Goal: Transaction & Acquisition: Subscribe to service/newsletter

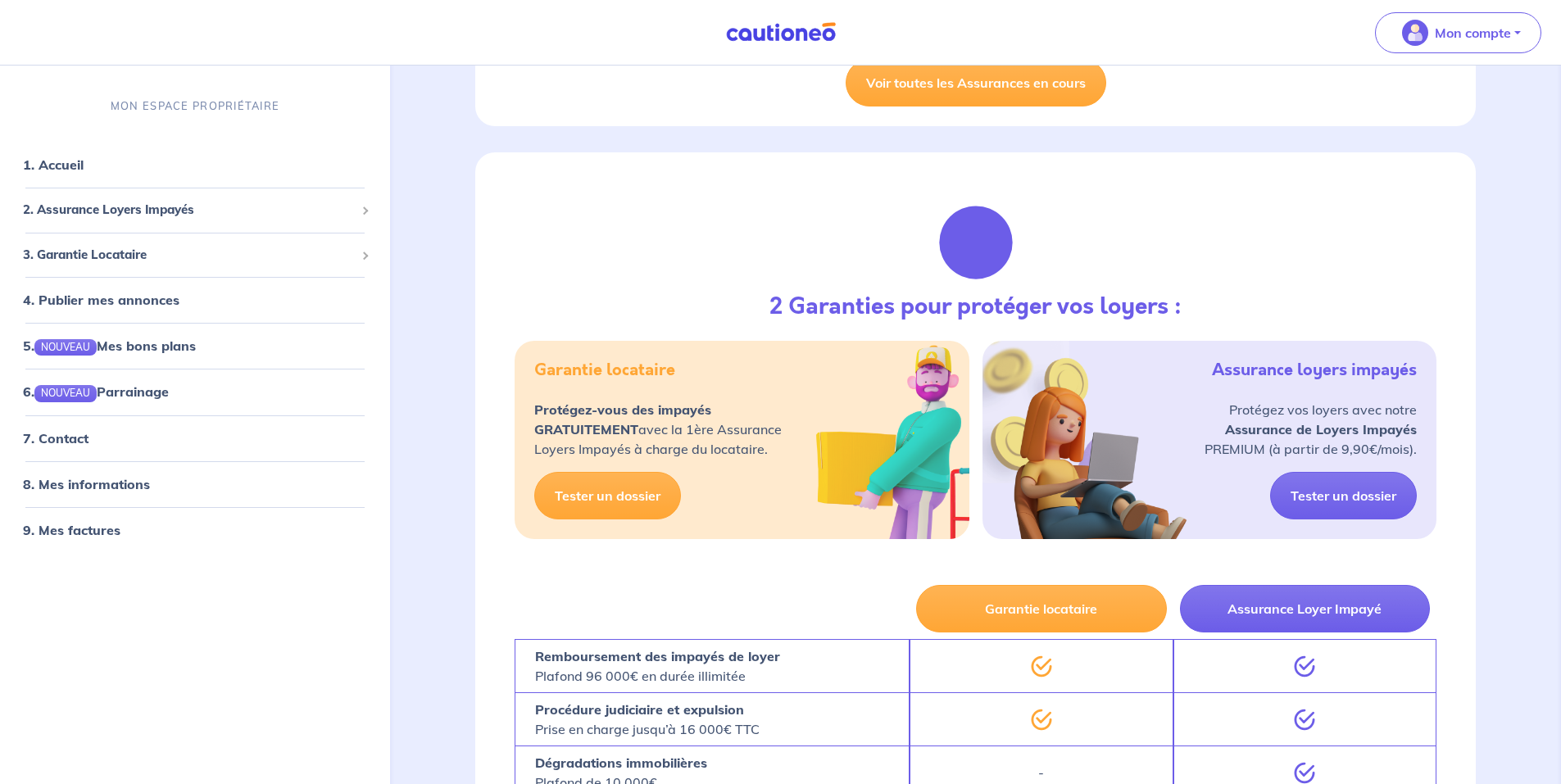
scroll to position [546, 0]
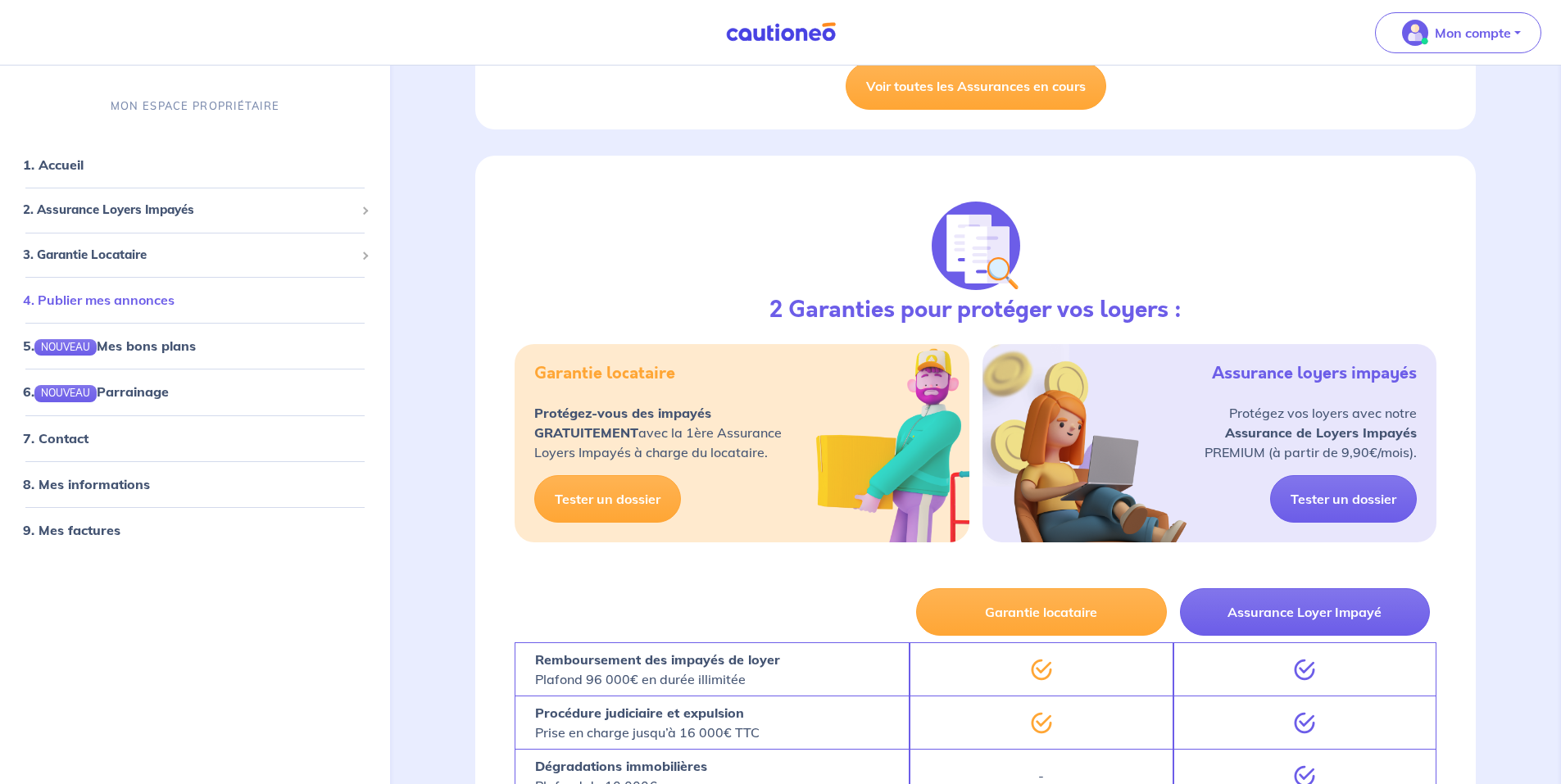
click at [132, 304] on link "4. Publier mes annonces" at bounding box center [98, 300] width 151 height 17
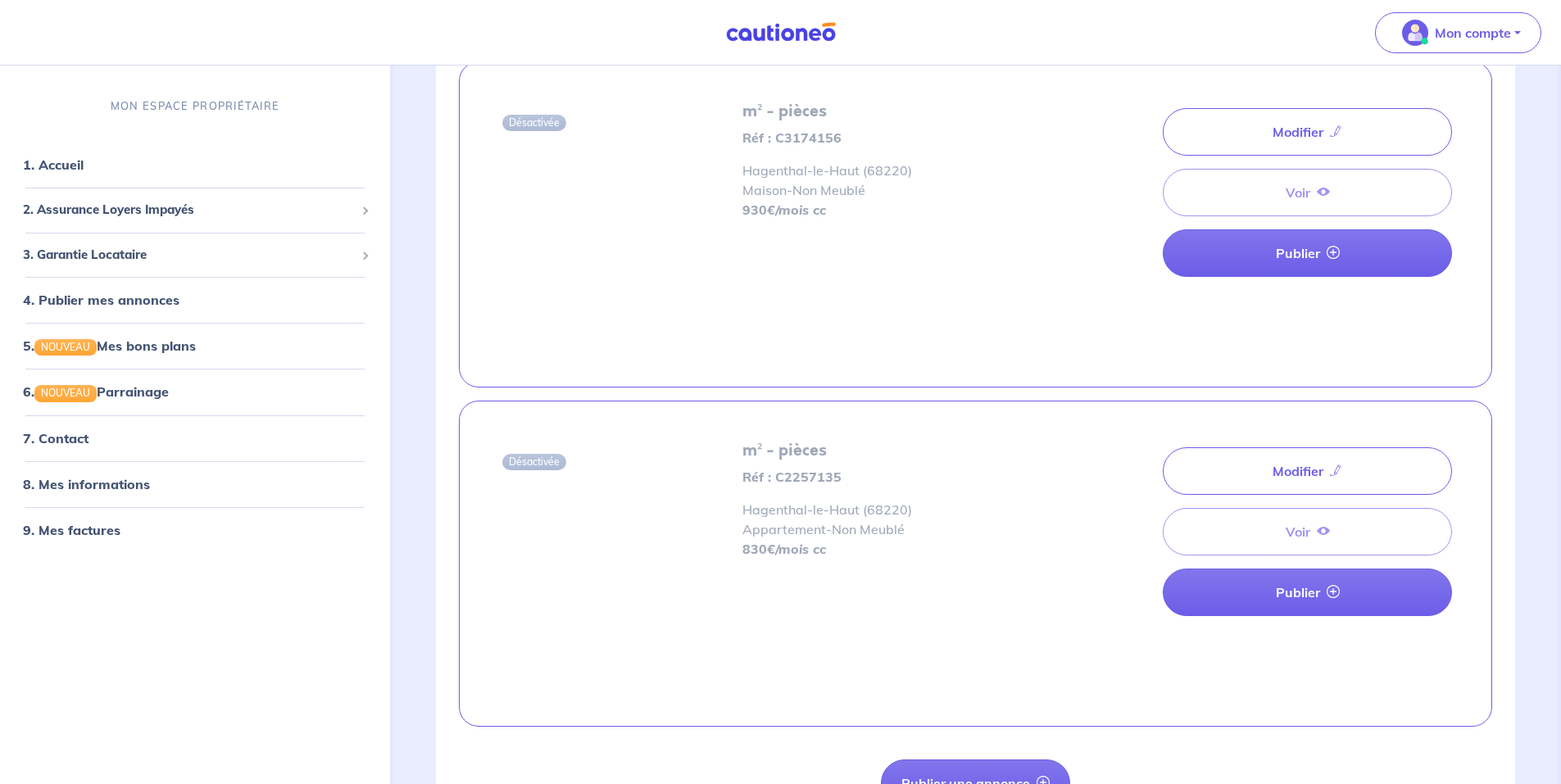
scroll to position [137, 0]
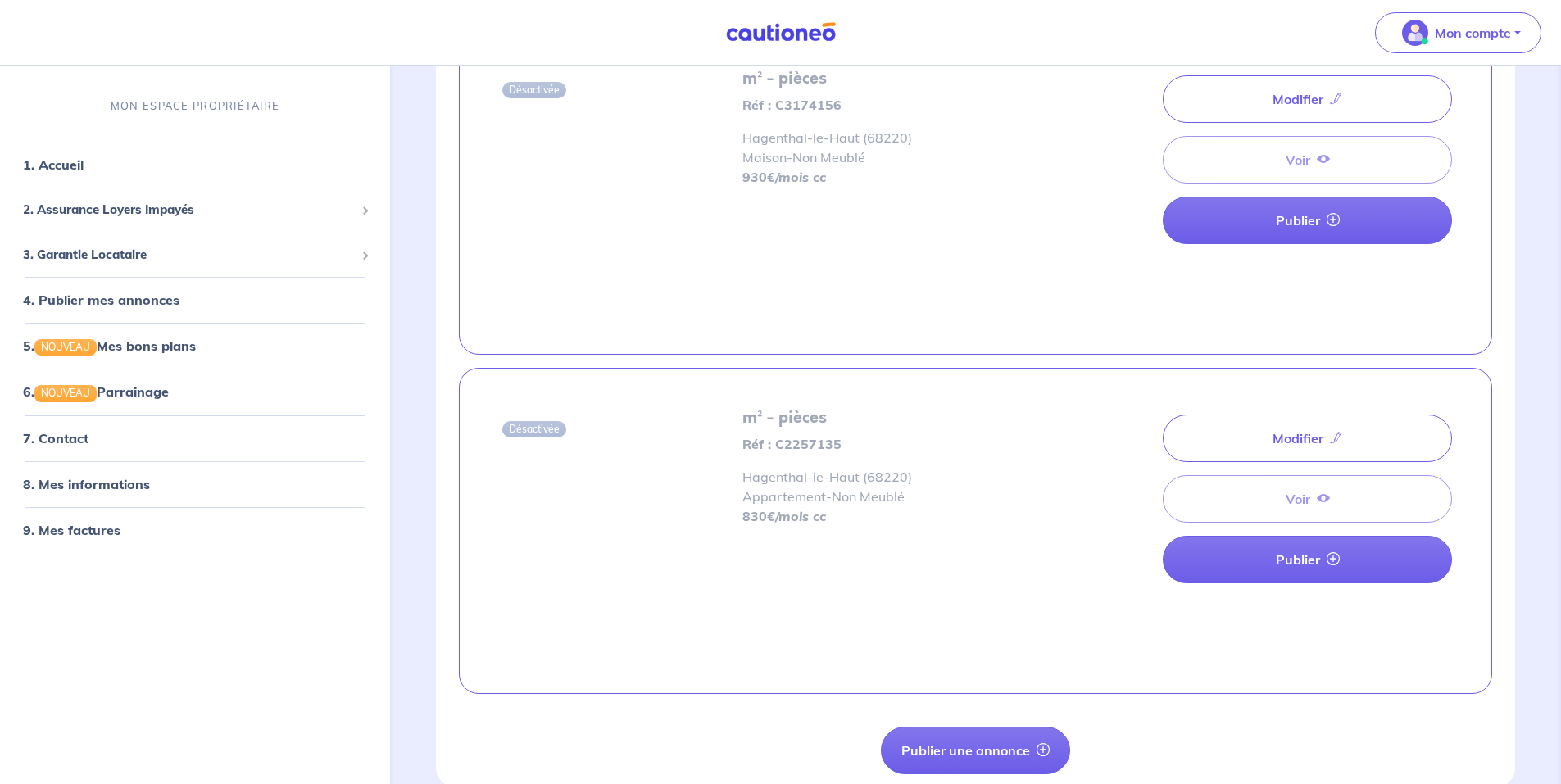
click at [1216, 503] on div "Modifier Voir Publier" at bounding box center [1308, 498] width 290 height 181
click at [1325, 504] on div "Modifier Voir Publier" at bounding box center [1308, 498] width 290 height 181
click at [1287, 491] on div "Modifier Voir Publier" at bounding box center [1308, 498] width 290 height 181
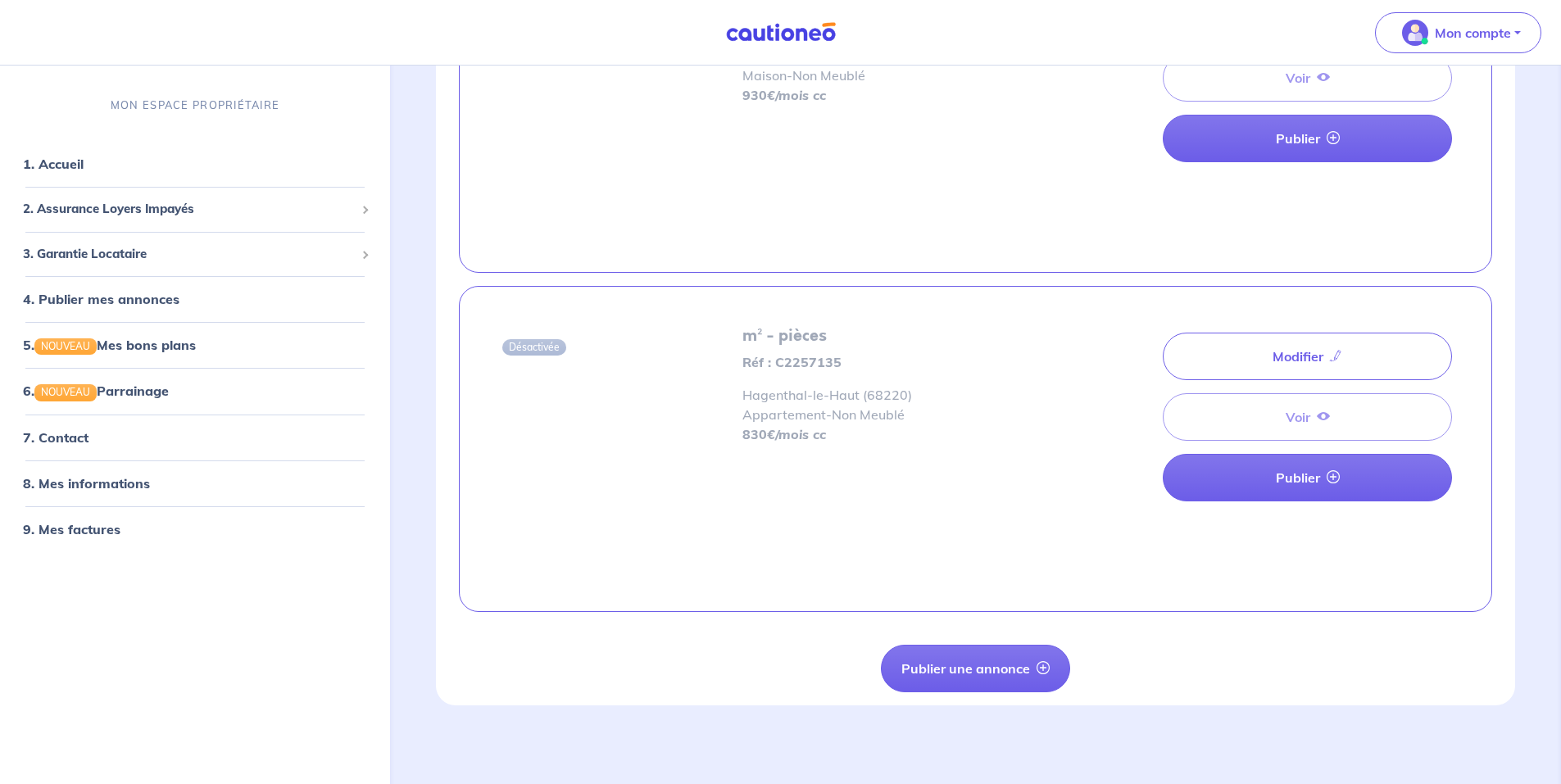
scroll to position [82, 0]
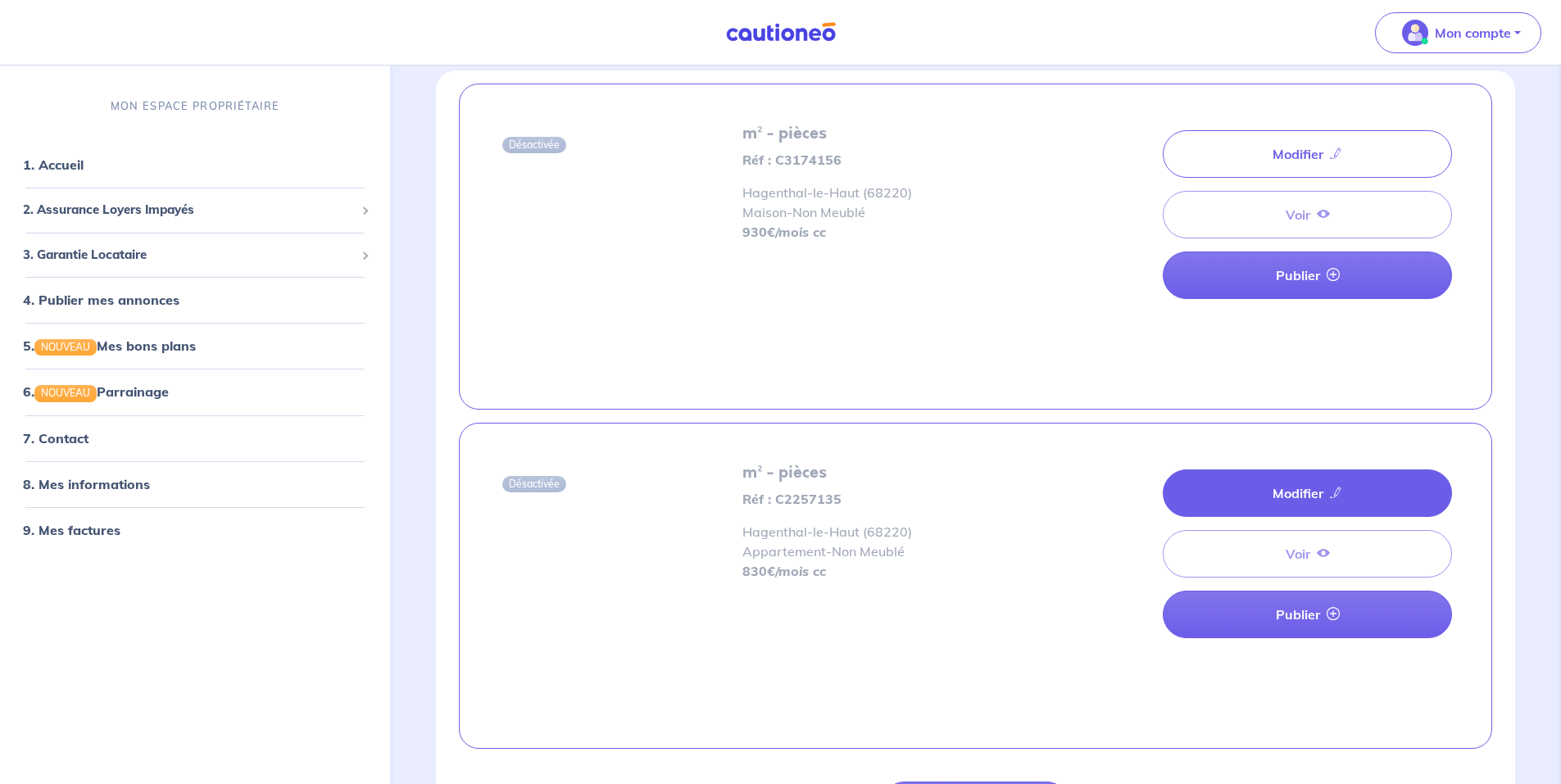
click at [1293, 485] on link "Modifier" at bounding box center [1308, 493] width 290 height 48
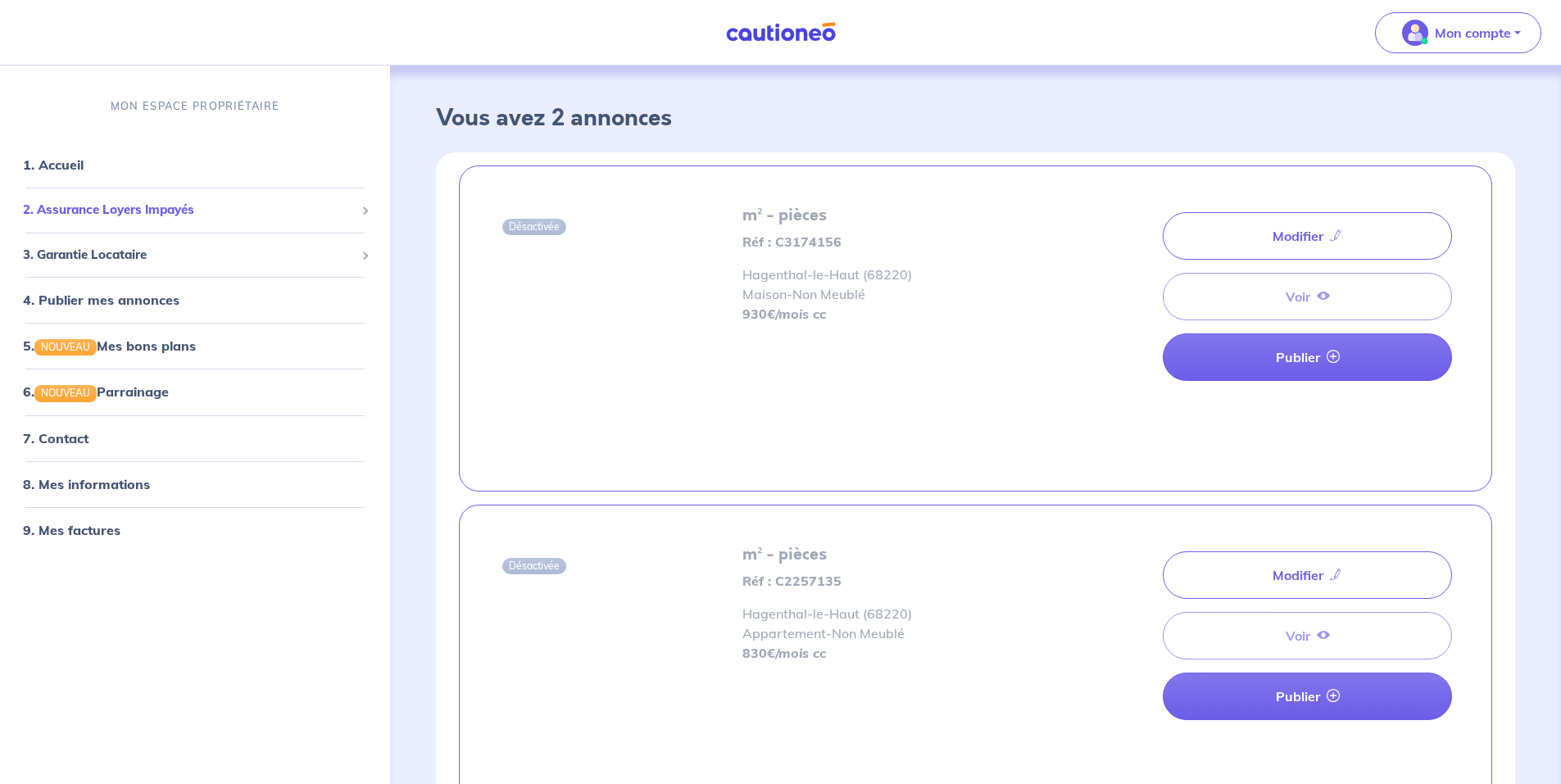
click at [292, 195] on div "2. Assurance Loyers Impayés" at bounding box center [195, 210] width 377 height 32
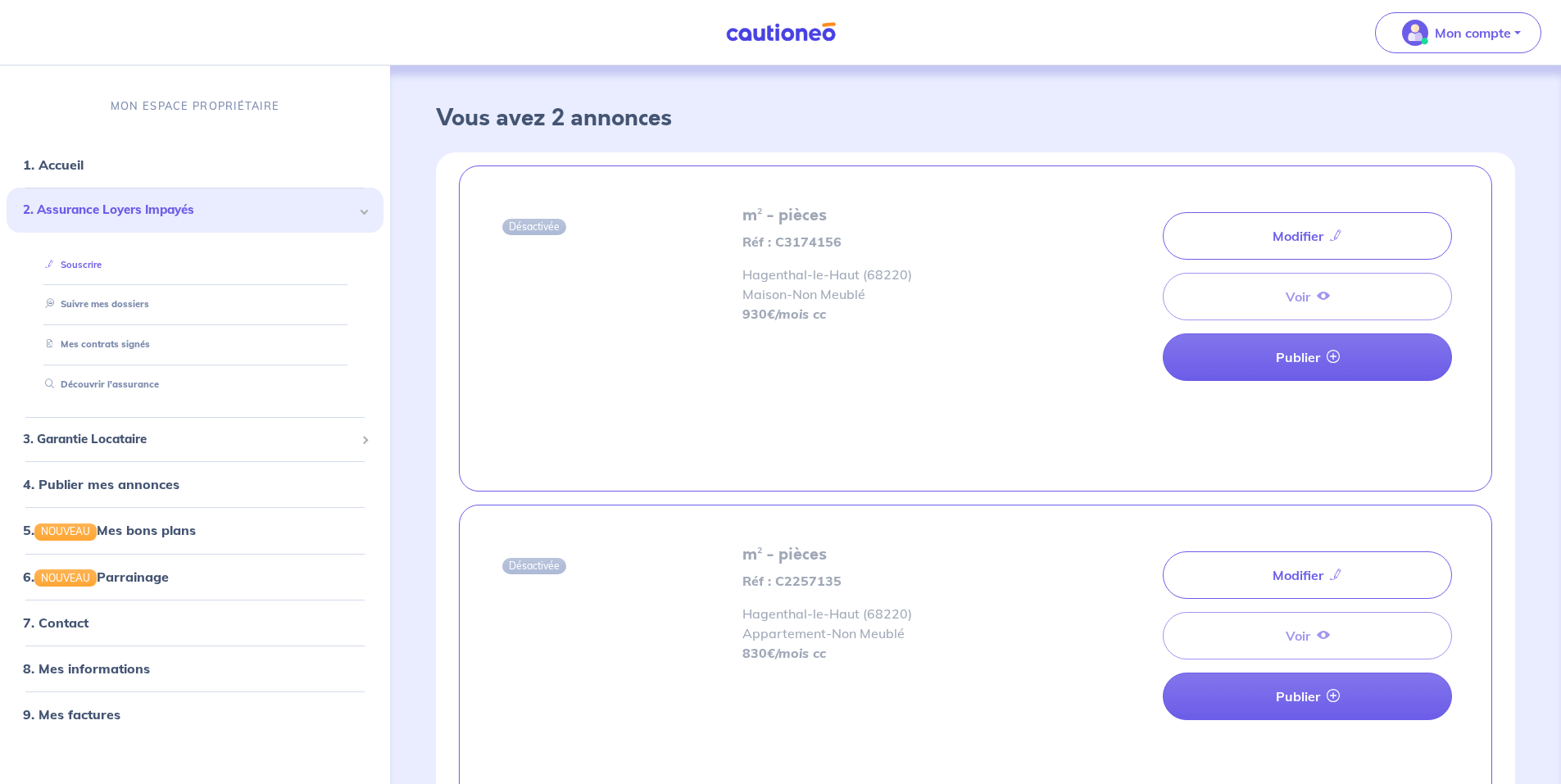
click at [102, 258] on link "Souscrire" at bounding box center [70, 264] width 63 height 12
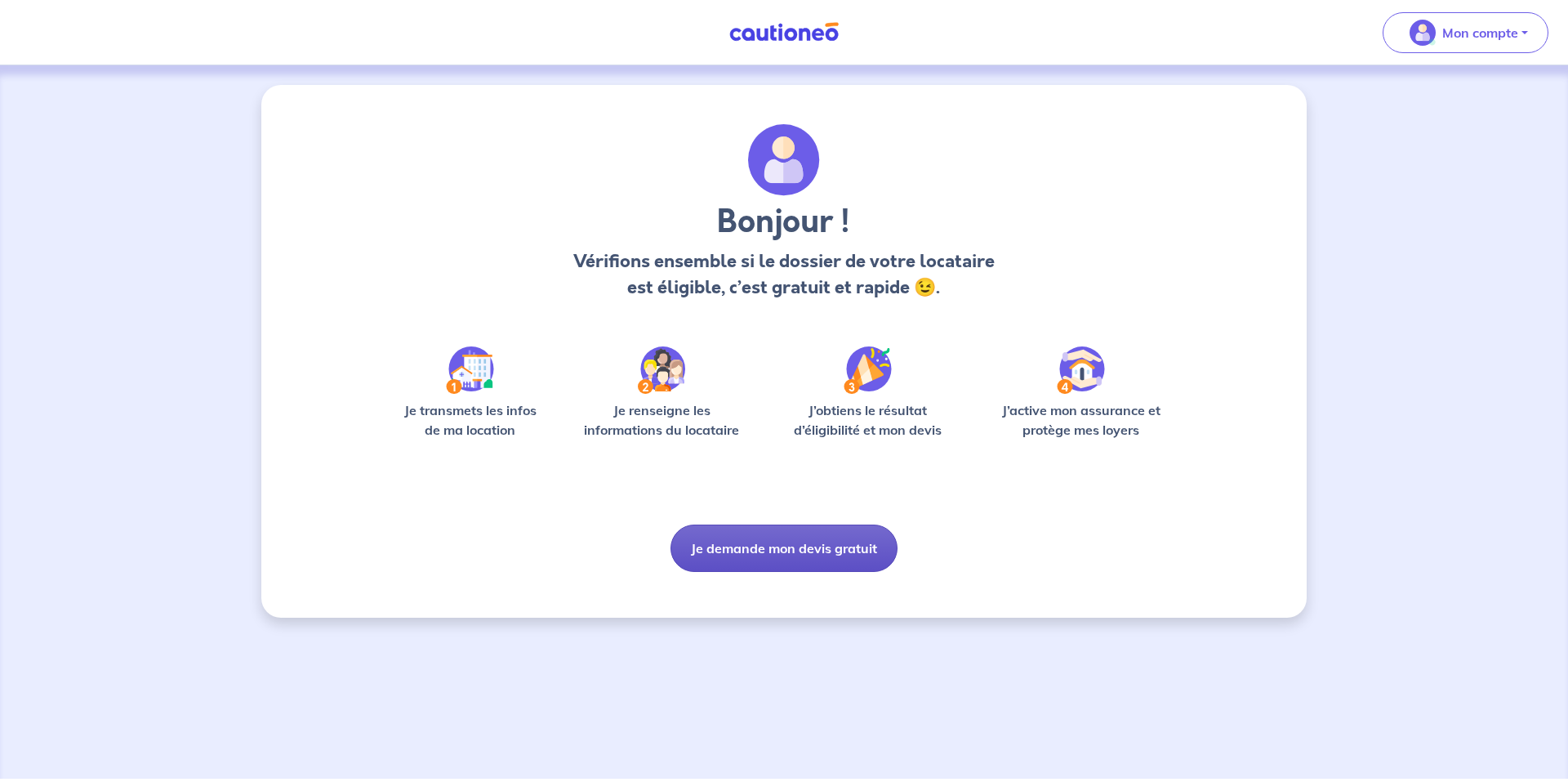
click at [787, 545] on button "Je demande mon devis gratuit" at bounding box center [784, 548] width 227 height 48
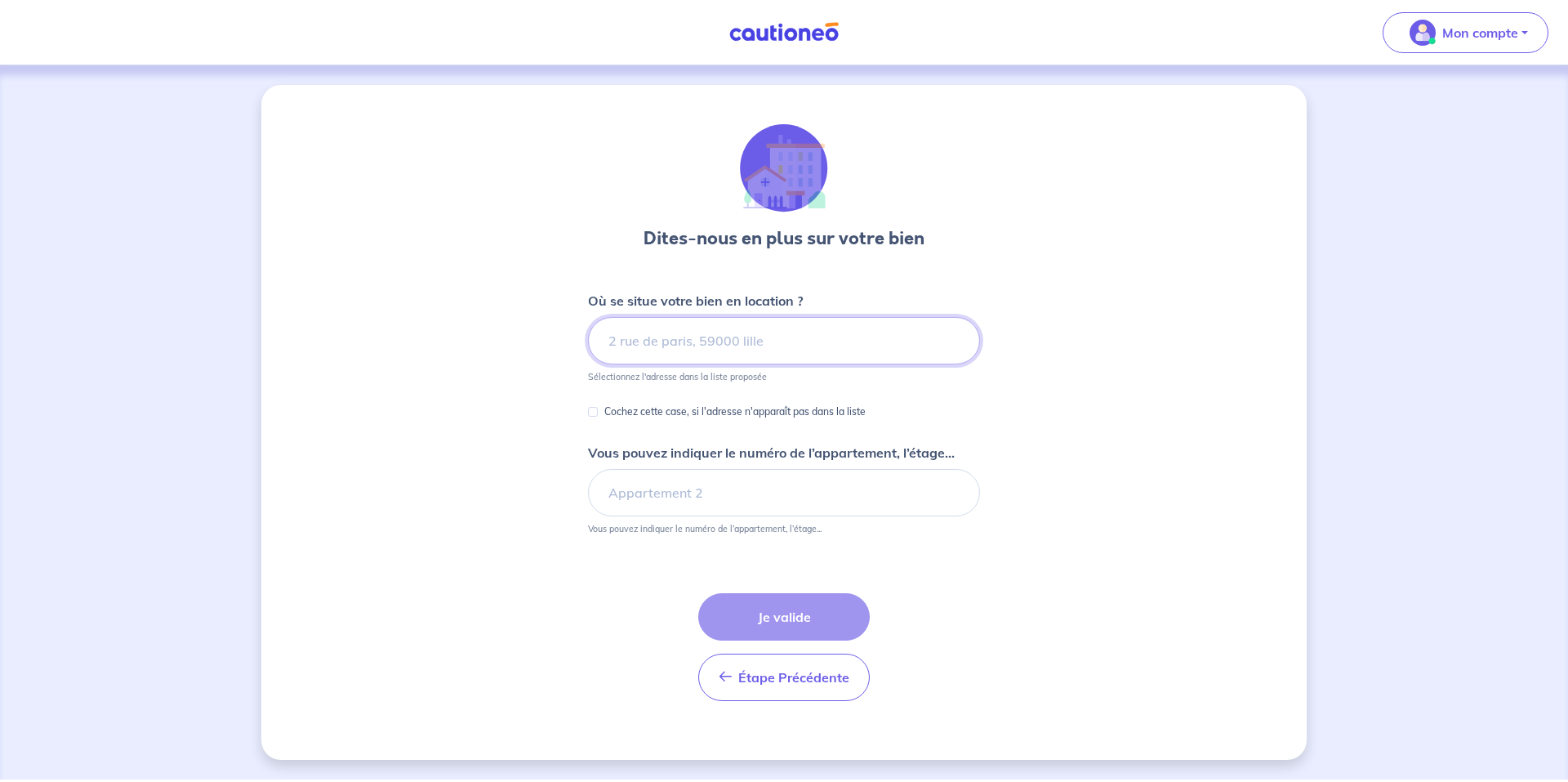
click at [727, 334] on input at bounding box center [784, 341] width 392 height 48
click at [717, 336] on input at bounding box center [784, 341] width 392 height 48
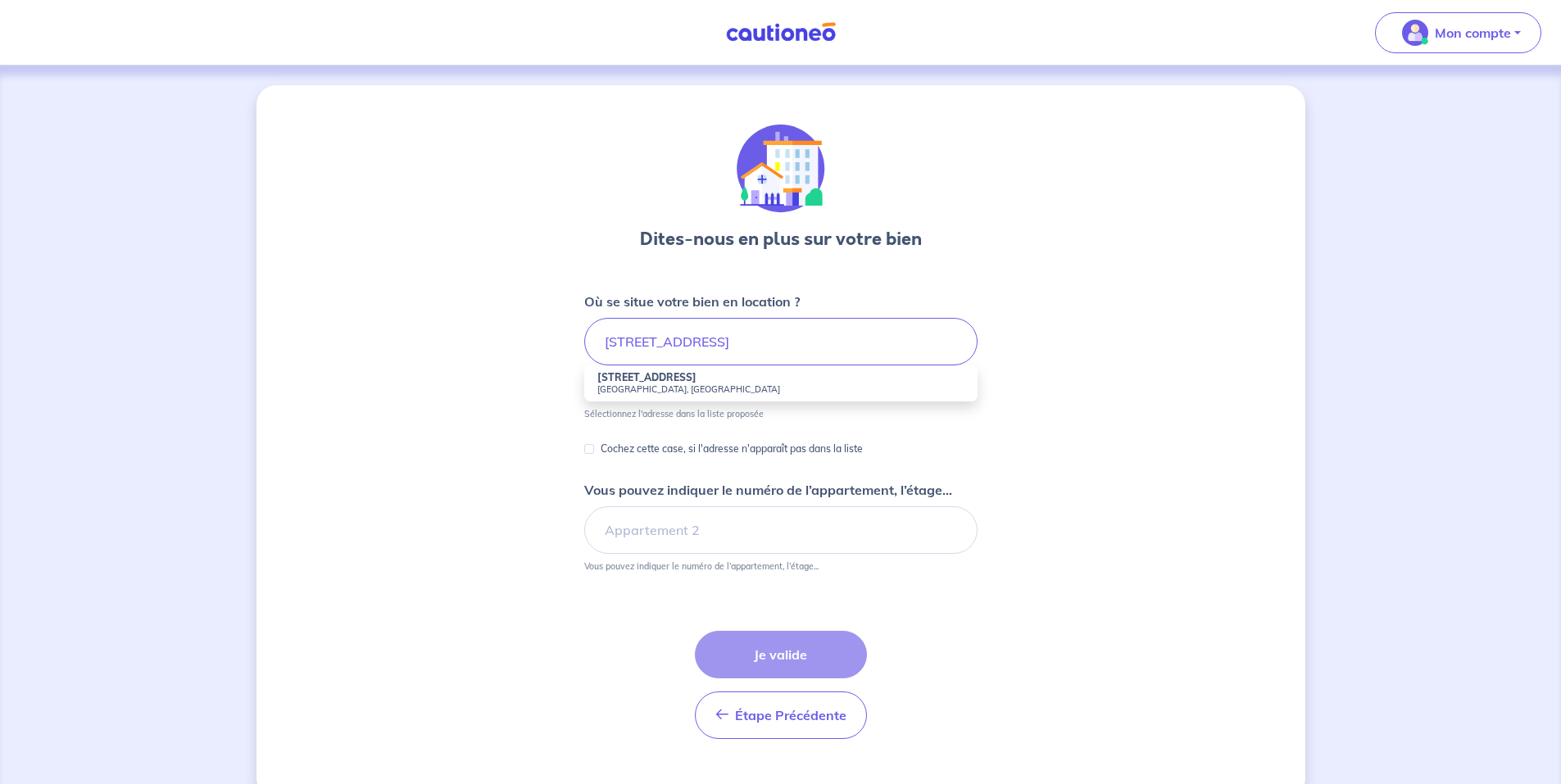
click at [678, 385] on small "[GEOGRAPHIC_DATA], [GEOGRAPHIC_DATA]" at bounding box center [781, 388] width 367 height 12
type input "[STREET_ADDRESS]"
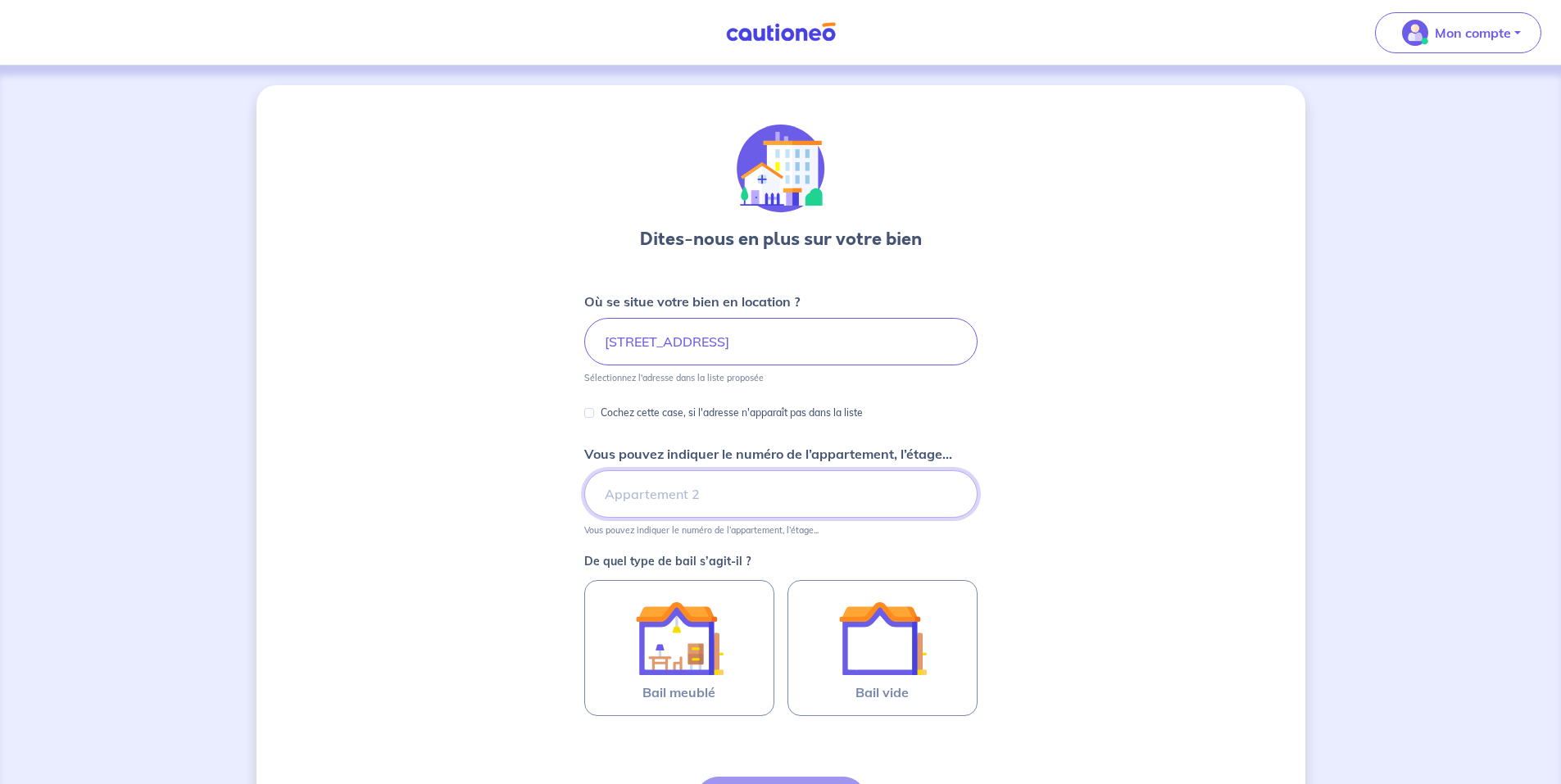
click at [701, 483] on input "Vous pouvez indiquer le numéro de l’appartement, l’étage..." at bounding box center [781, 494] width 393 height 48
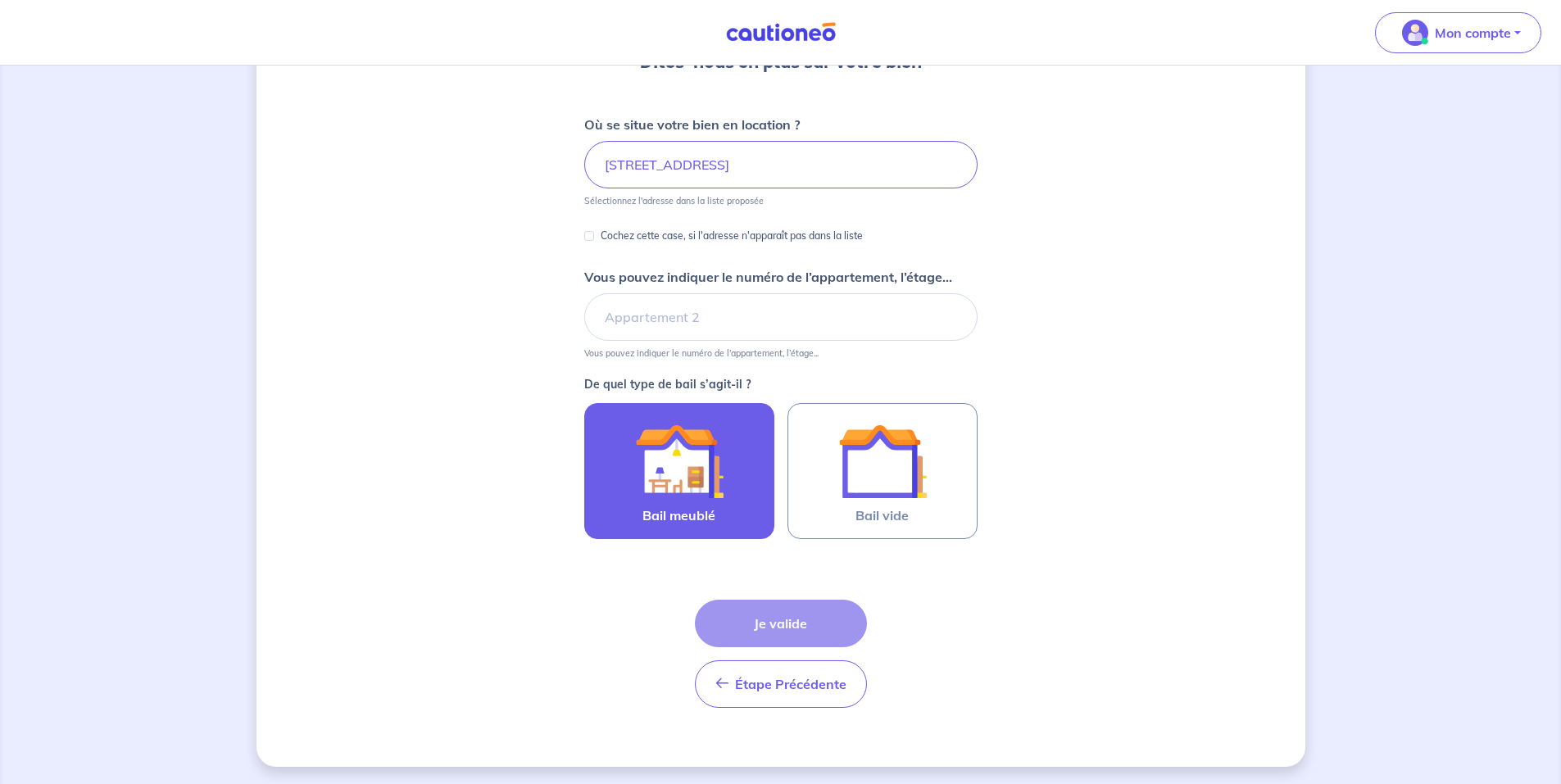
scroll to position [180, 0]
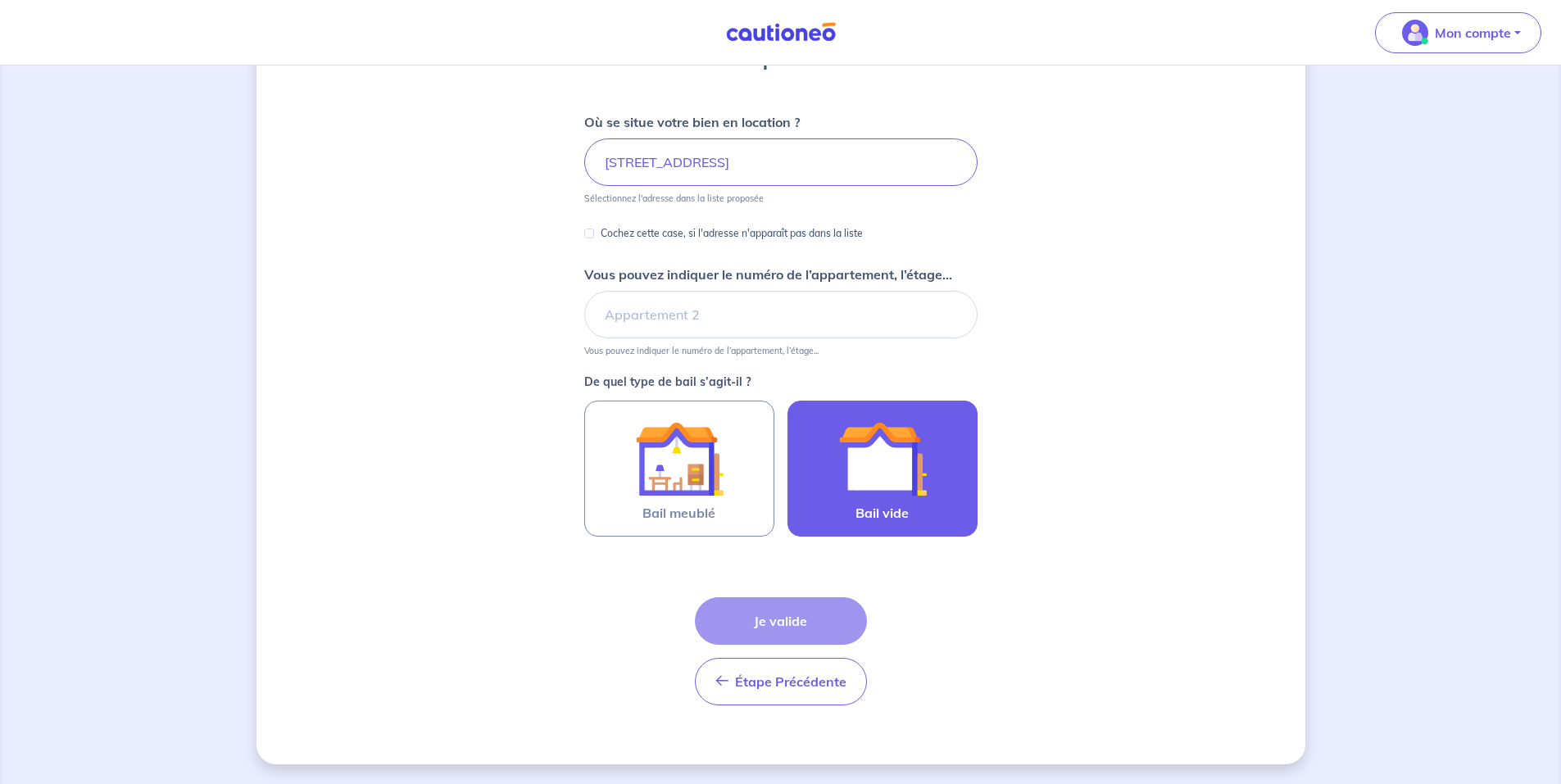
click at [941, 487] on label "Bail vide" at bounding box center [883, 469] width 190 height 136
click at [0, 0] on input "Bail vide" at bounding box center [0, 0] width 0 height 0
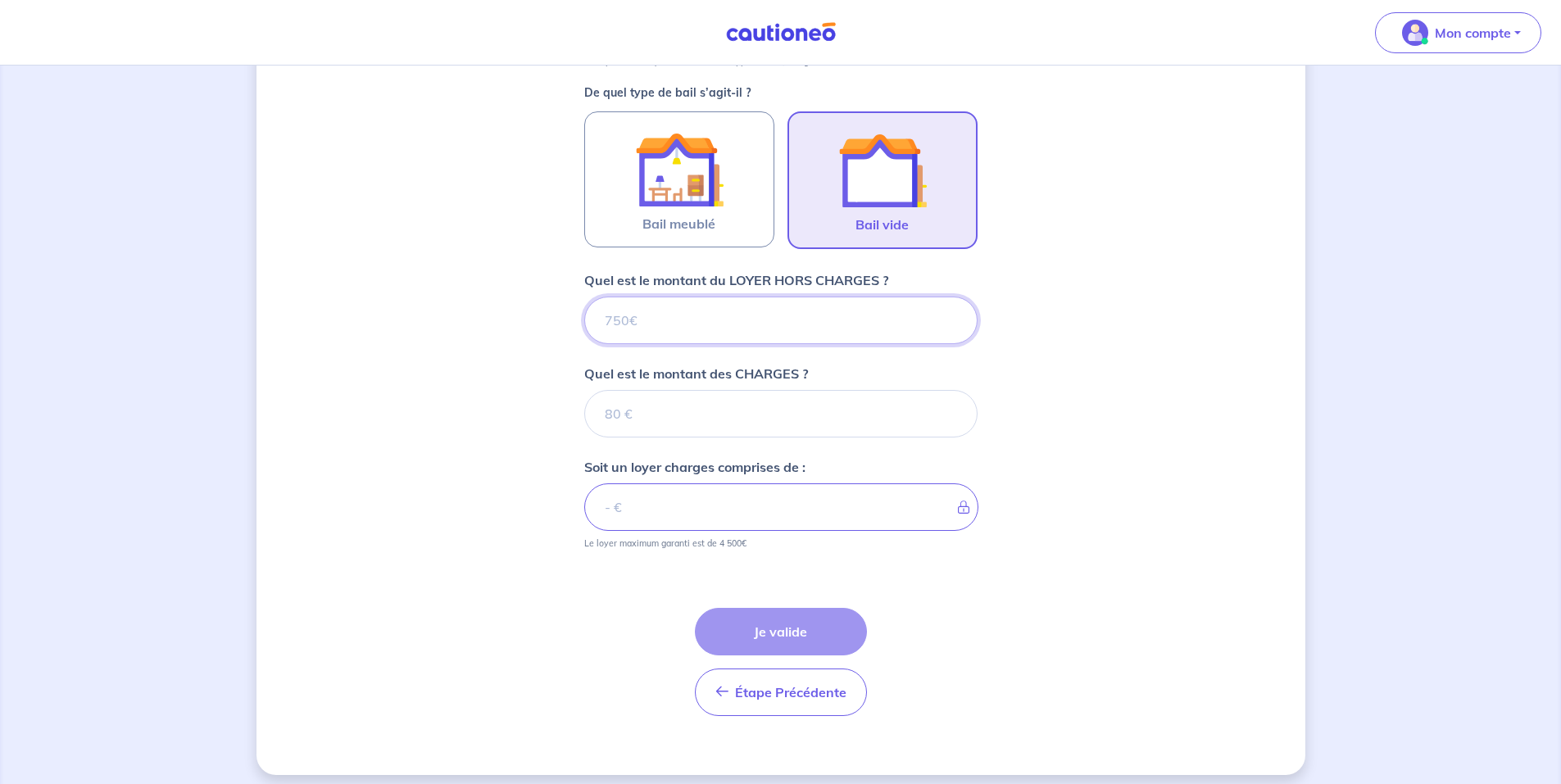
scroll to position [480, 0]
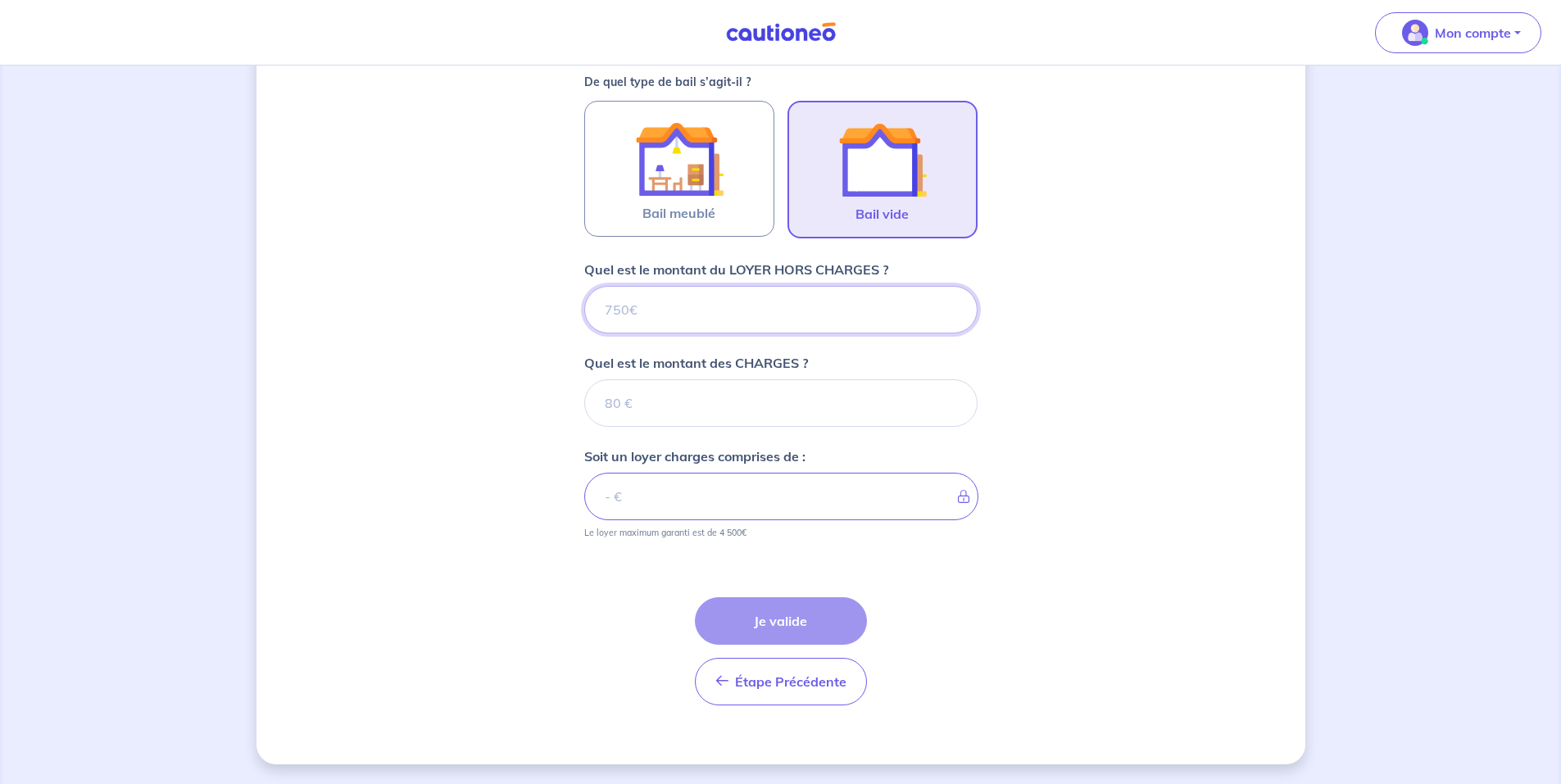
click at [753, 311] on input "Quel est le montant du LOYER HORS CHARGES ?" at bounding box center [781, 310] width 393 height 48
click at [670, 390] on input "Quel est le montant des CHARGES ?" at bounding box center [781, 404] width 393 height 48
type input "1"
type input "180"
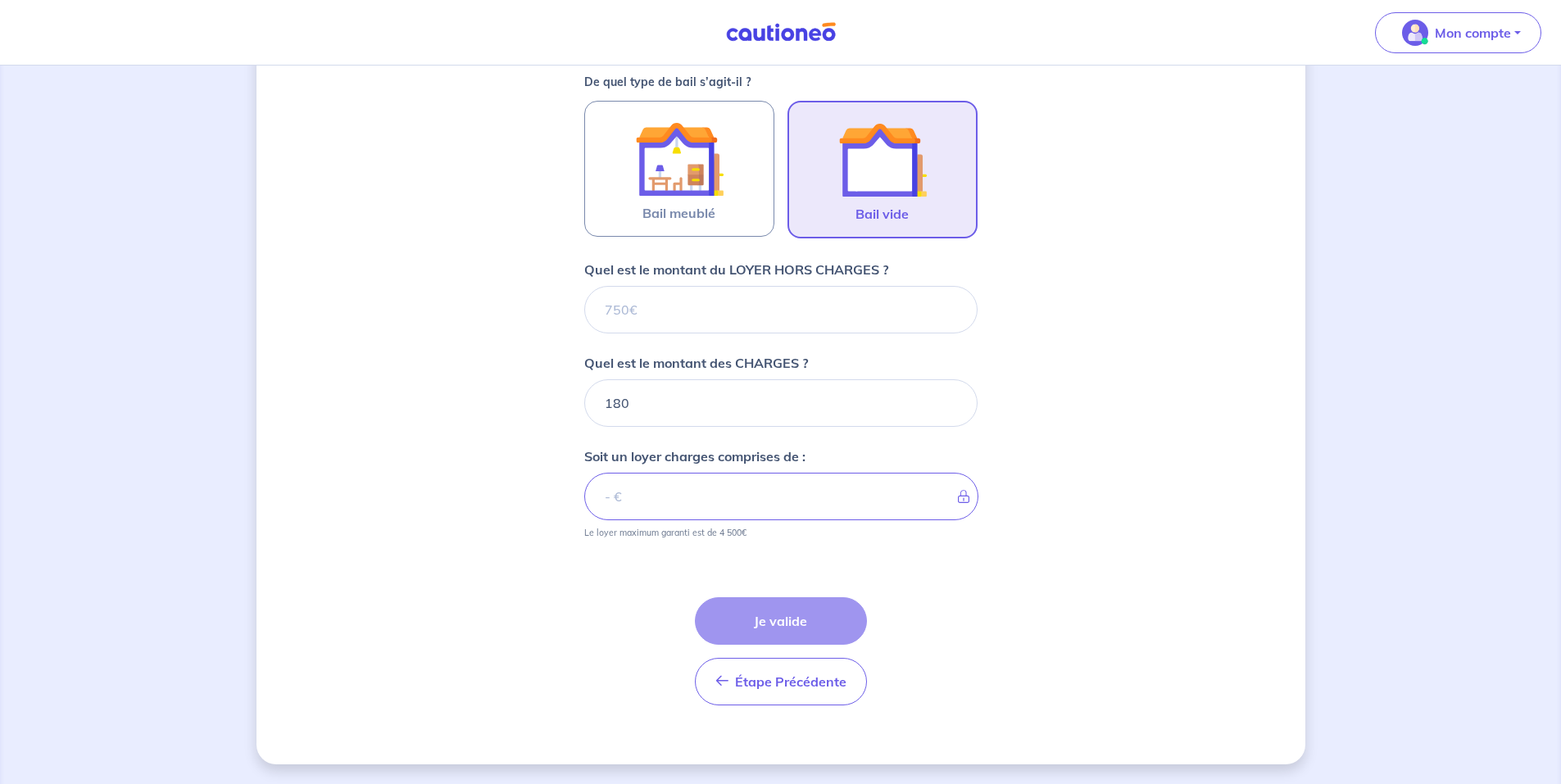
click at [1167, 400] on div "Dites-nous en plus sur votre bien Où se situe votre bien en location ? 3A Rue d…" at bounding box center [781, 185] width 1049 height 1158
drag, startPoint x: 607, startPoint y: 535, endPoint x: 778, endPoint y: 556, distance: 172.3
click at [777, 556] on form "Où se situe votre bien en location ? 3A Rue des Cigognes, Hagenthal-le-Haut, Fr…" at bounding box center [781, 265] width 393 height 906
drag, startPoint x: 778, startPoint y: 556, endPoint x: 641, endPoint y: 414, distance: 197.3
click at [641, 414] on input "180" at bounding box center [781, 404] width 393 height 48
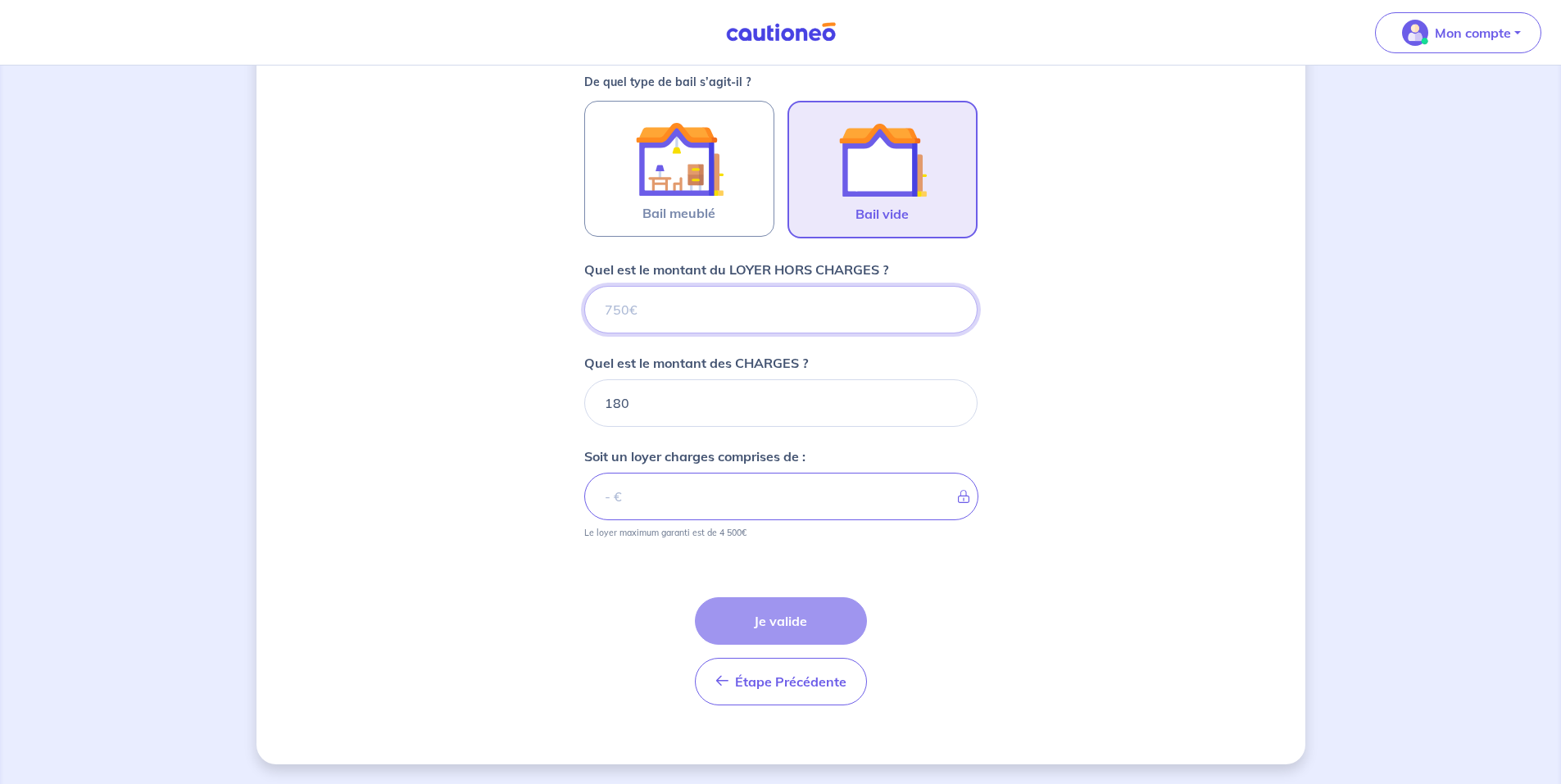
click at [668, 311] on input "Quel est le montant du LOYER HORS CHARGES ?" at bounding box center [781, 310] width 393 height 48
click at [1177, 408] on div "Dites-nous en plus sur votre bien Où se situe votre bien en location ? 3A Rue d…" at bounding box center [781, 185] width 1049 height 1158
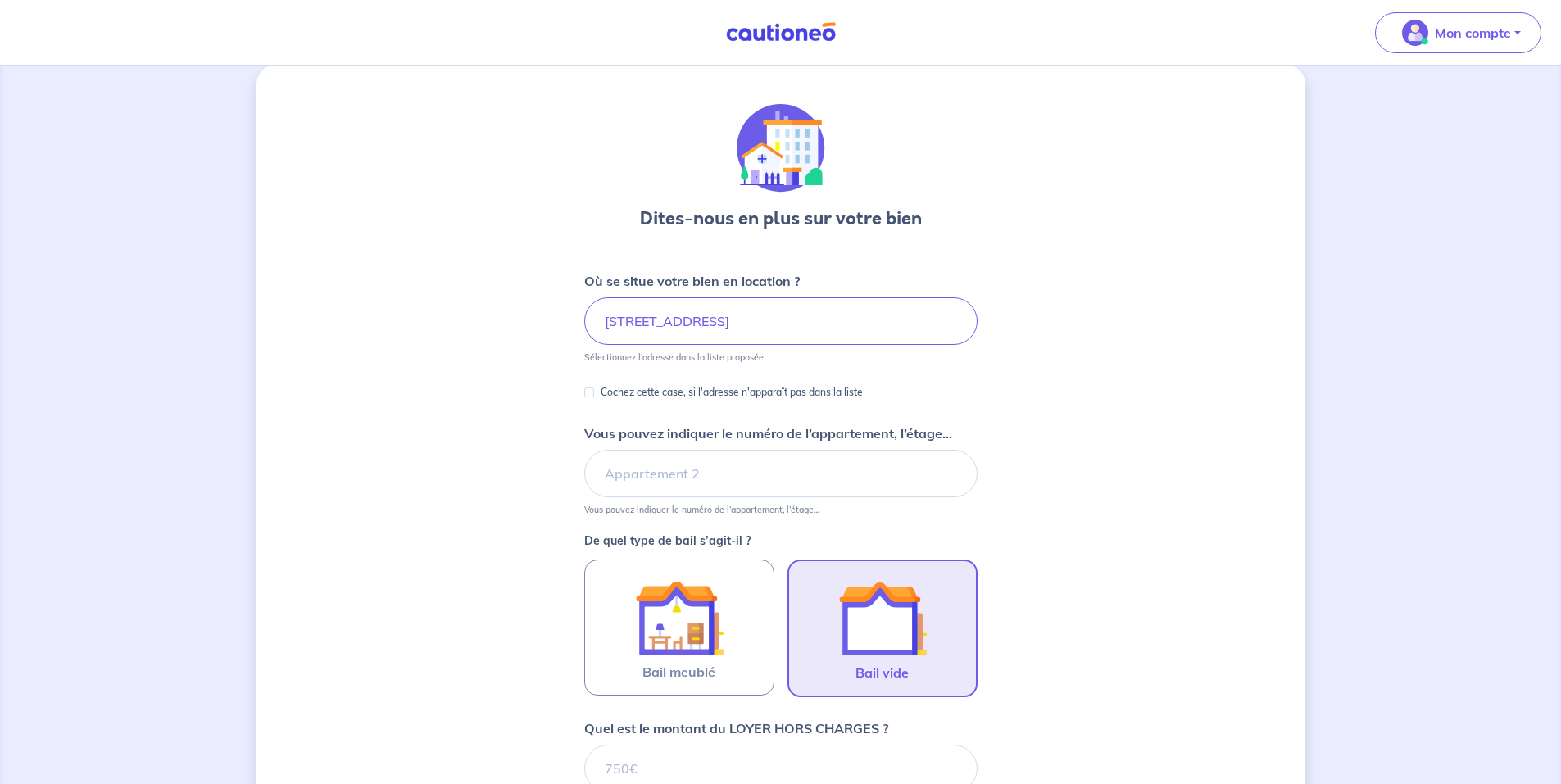
scroll to position [0, 0]
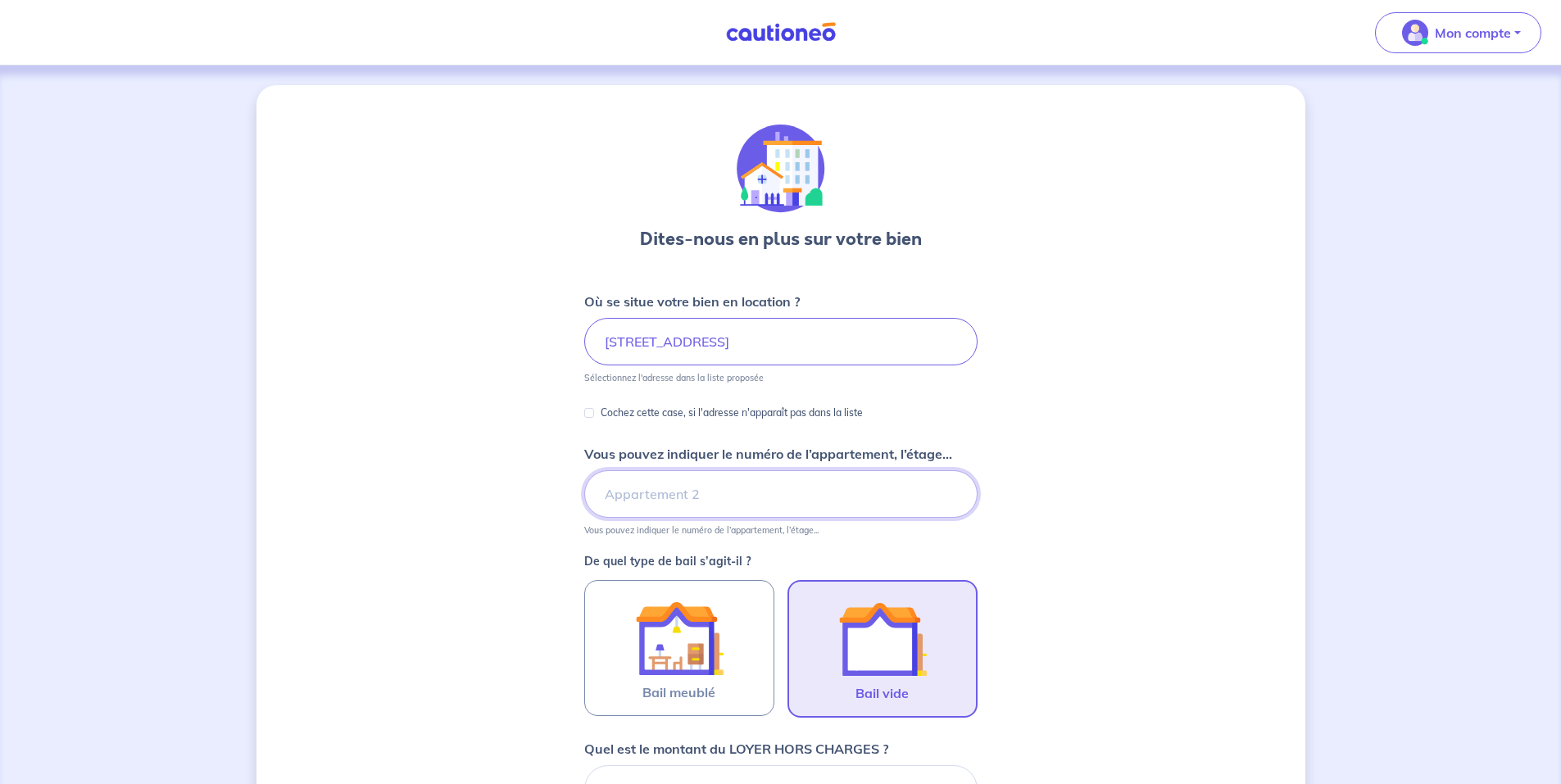
click at [682, 500] on input "Vous pouvez indiquer le numéro de l’appartement, l’étage..." at bounding box center [781, 494] width 393 height 48
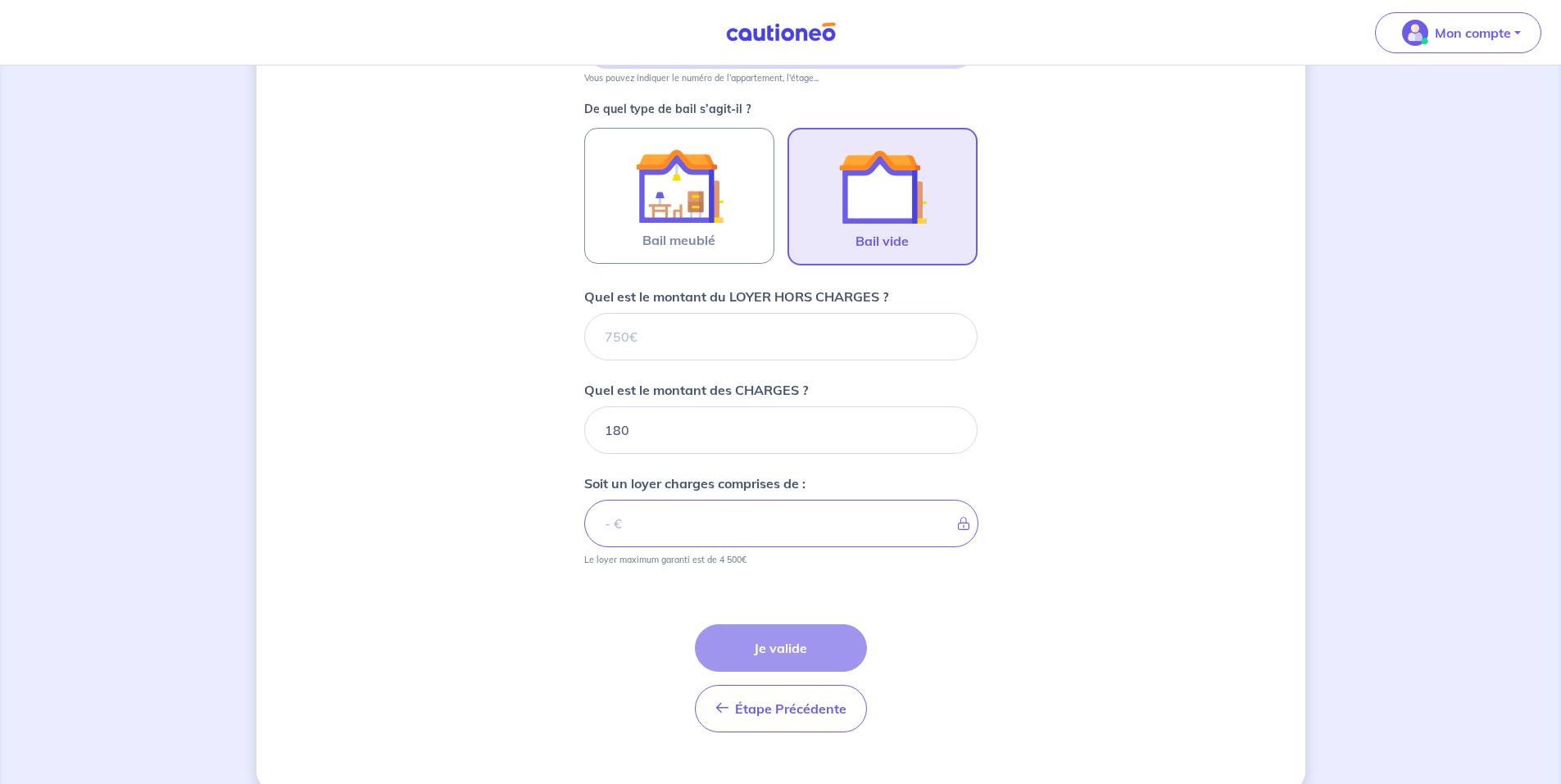
scroll to position [480, 0]
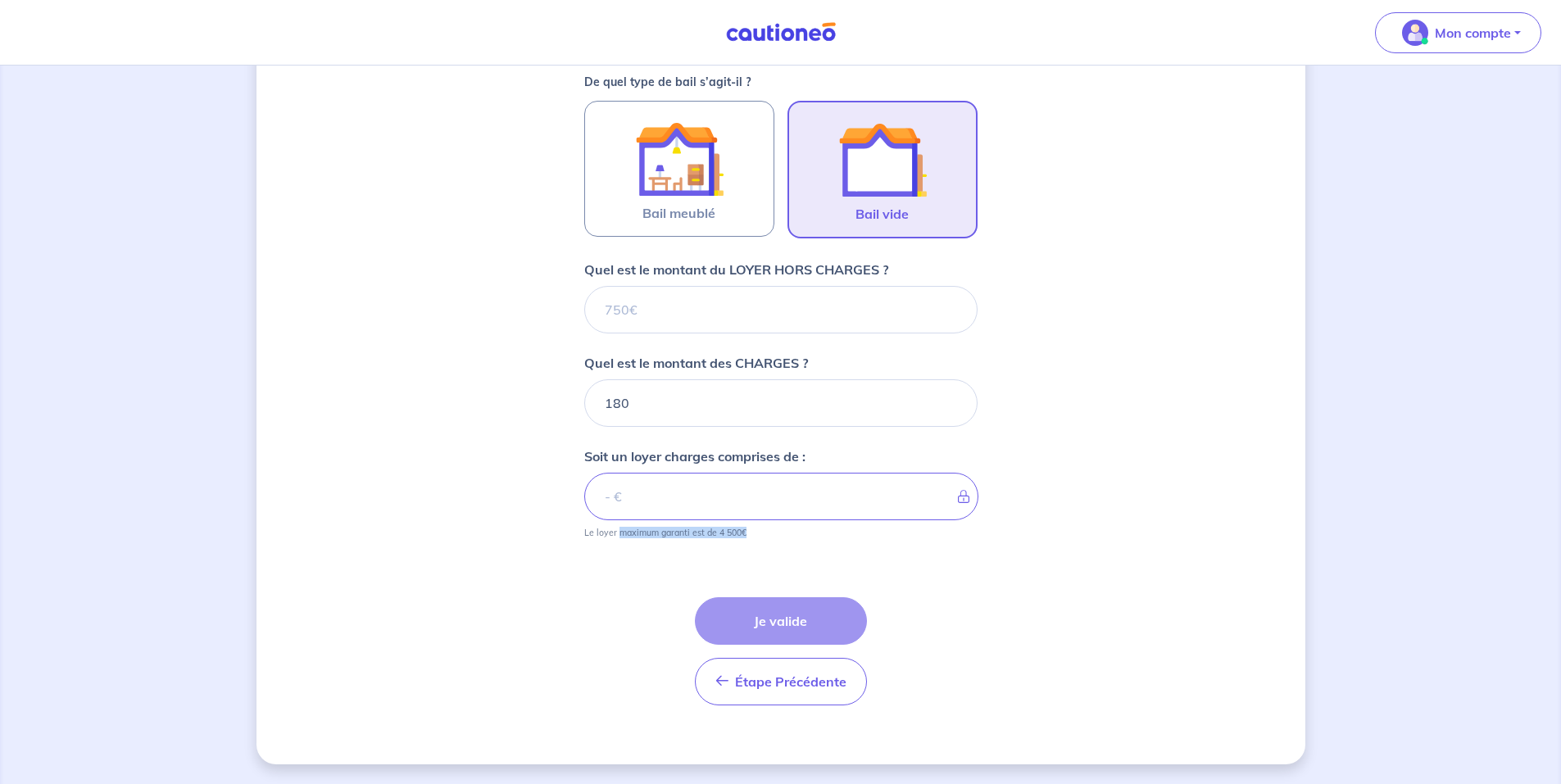
drag, startPoint x: 618, startPoint y: 531, endPoint x: 780, endPoint y: 541, distance: 162.3
click at [780, 541] on form "Où se situe votre bien en location ? 3A Rue des Cigognes, Hagenthal-le-Haut, Fr…" at bounding box center [781, 265] width 393 height 906
drag, startPoint x: 780, startPoint y: 541, endPoint x: 805, endPoint y: 550, distance: 26.6
click at [807, 550] on form "Où se situe votre bien en location ? 3A Rue des Cigognes, Hagenthal-le-Haut, Fr…" at bounding box center [781, 265] width 393 height 906
click at [634, 318] on input "Quel est le montant du LOYER HORS CHARGES ?" at bounding box center [781, 310] width 393 height 48
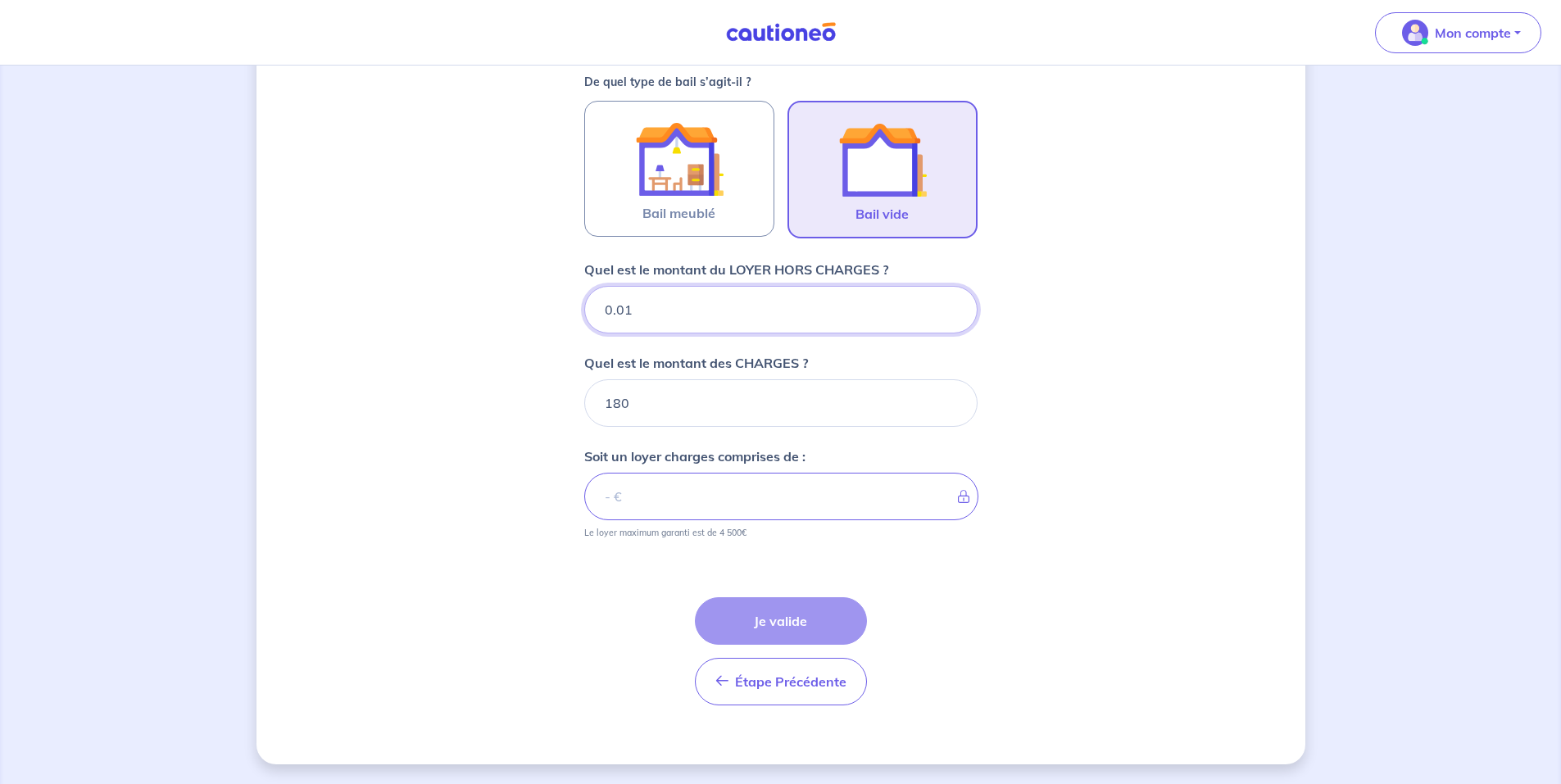
type input "0.01"
click at [947, 302] on input "0.01" at bounding box center [781, 310] width 393 height 48
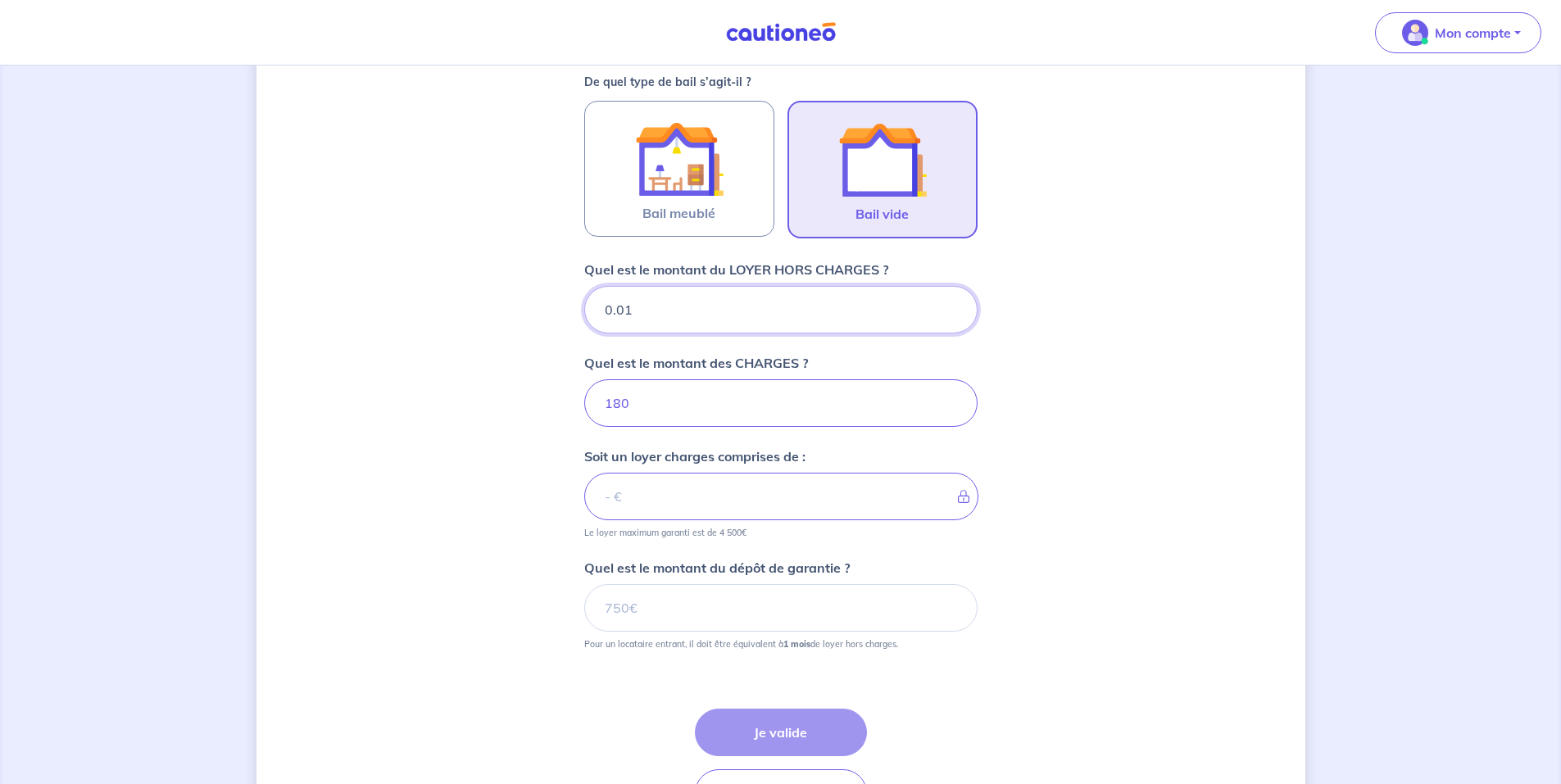
type input "180.01"
drag, startPoint x: 624, startPoint y: 313, endPoint x: 547, endPoint y: 336, distance: 80.4
click at [572, 311] on div "Dites-nous en plus sur votre bien Où se situe votre bien en location ? 3A Rue d…" at bounding box center [781, 241] width 1049 height 1270
type input "750"
type input "930"
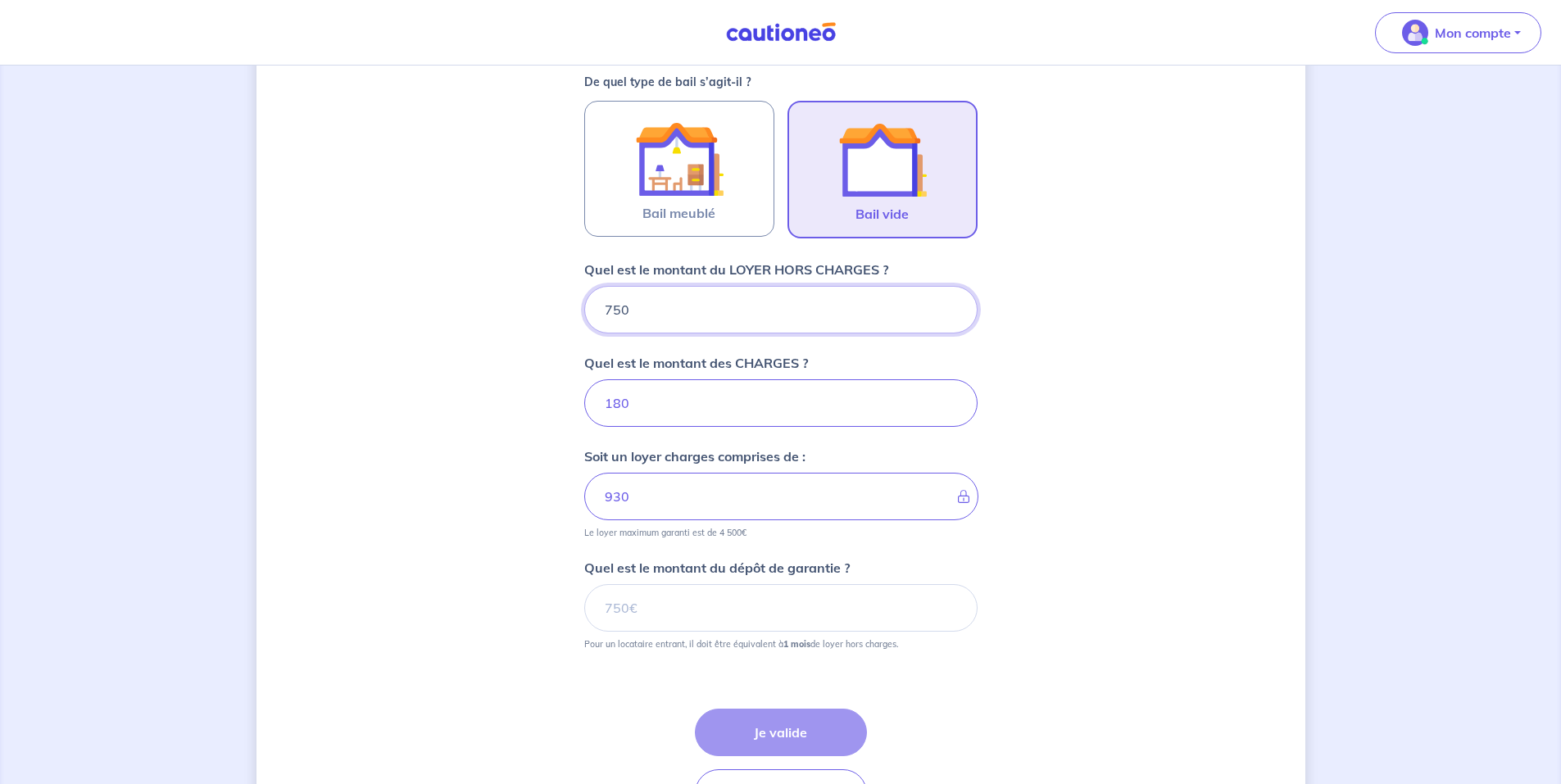
type input "750"
click at [1065, 329] on div "Dites-nous en plus sur votre bien Où se situe votre bien en location ? 3A Rue d…" at bounding box center [781, 241] width 1049 height 1270
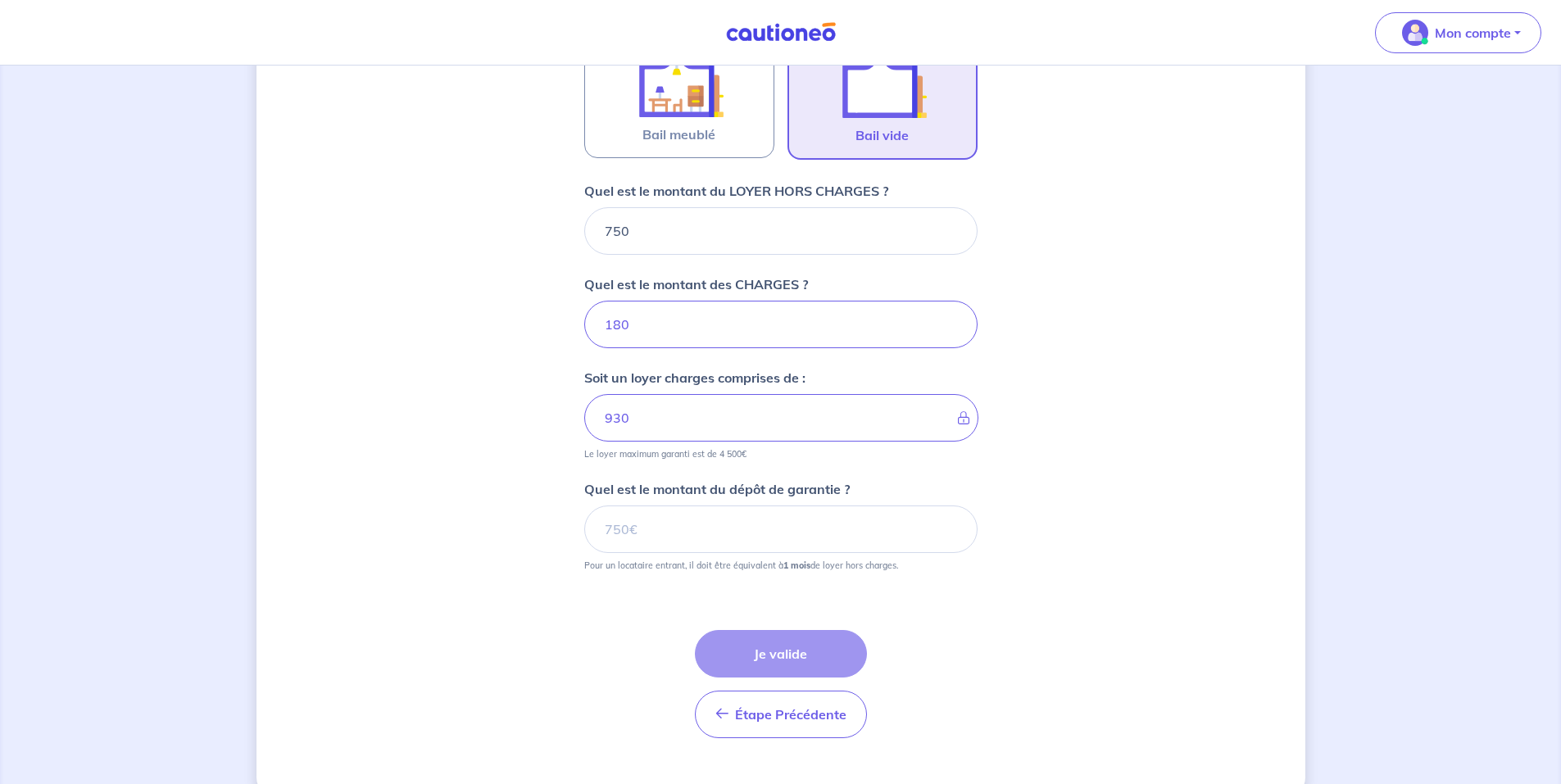
scroll to position [590, 0]
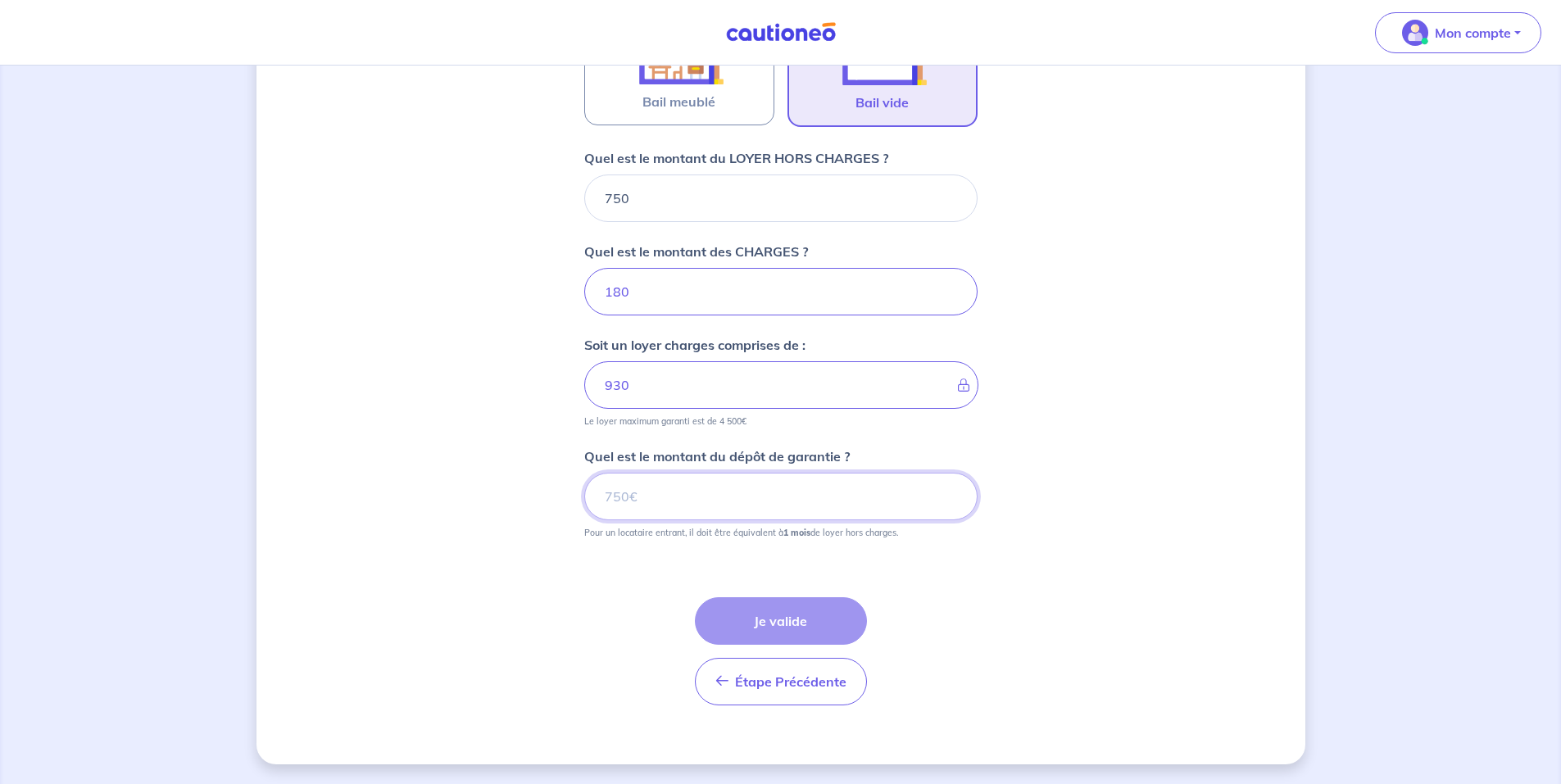
click at [653, 503] on input "Quel est le montant du dépôt de garantie ?" at bounding box center [781, 496] width 393 height 48
type input "750"
click at [1005, 589] on div "Dites-nous en plus sur votre bien Où se situe votre bien en location ? 3A Rue d…" at bounding box center [781, 129] width 1049 height 1270
click at [759, 608] on button "Je valide" at bounding box center [781, 621] width 172 height 48
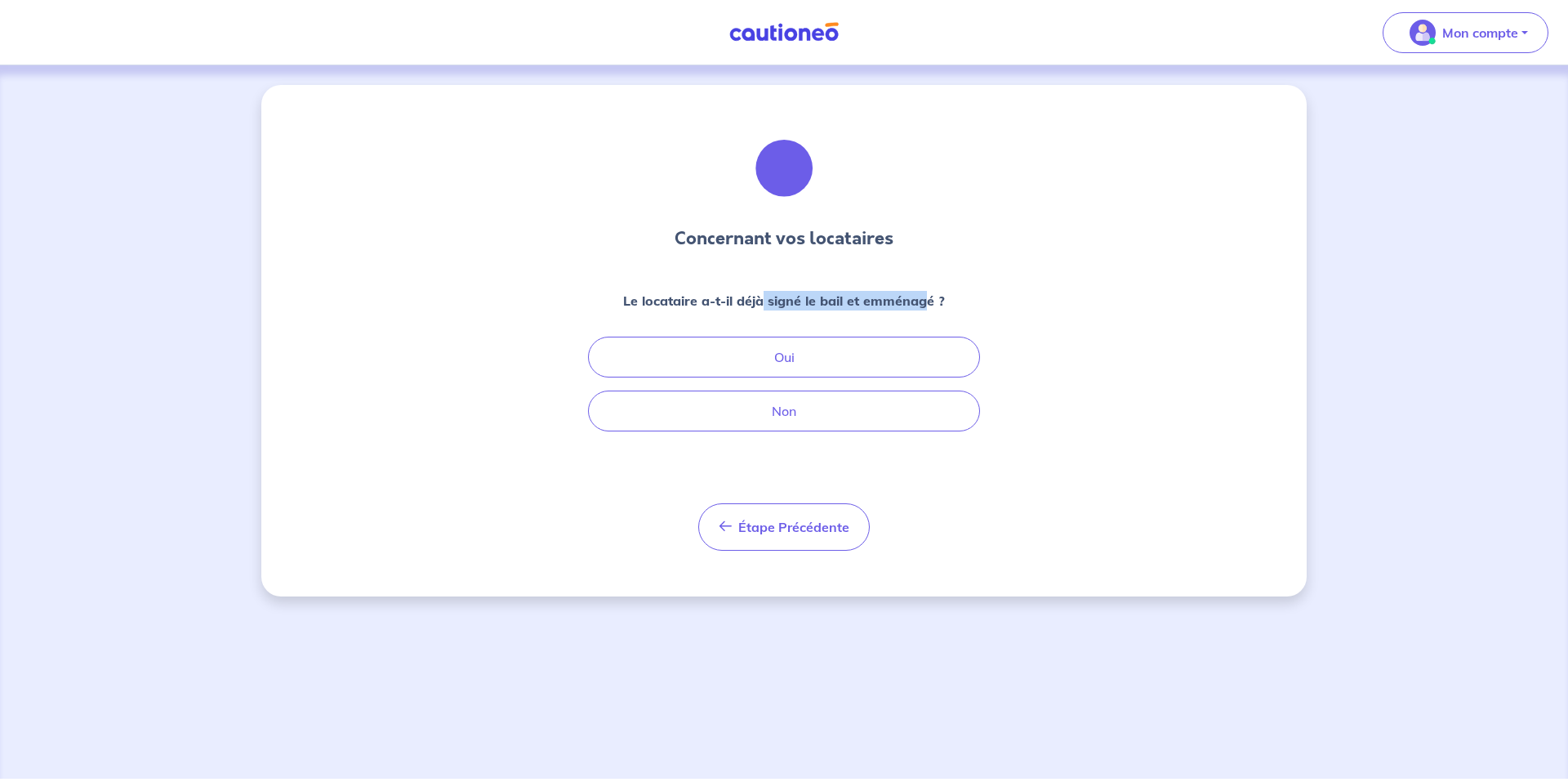
drag, startPoint x: 763, startPoint y: 304, endPoint x: 957, endPoint y: 317, distance: 194.4
click at [956, 317] on div "Le locataire a-t-il déjà signé le bail et emménagé ?" at bounding box center [784, 307] width 392 height 33
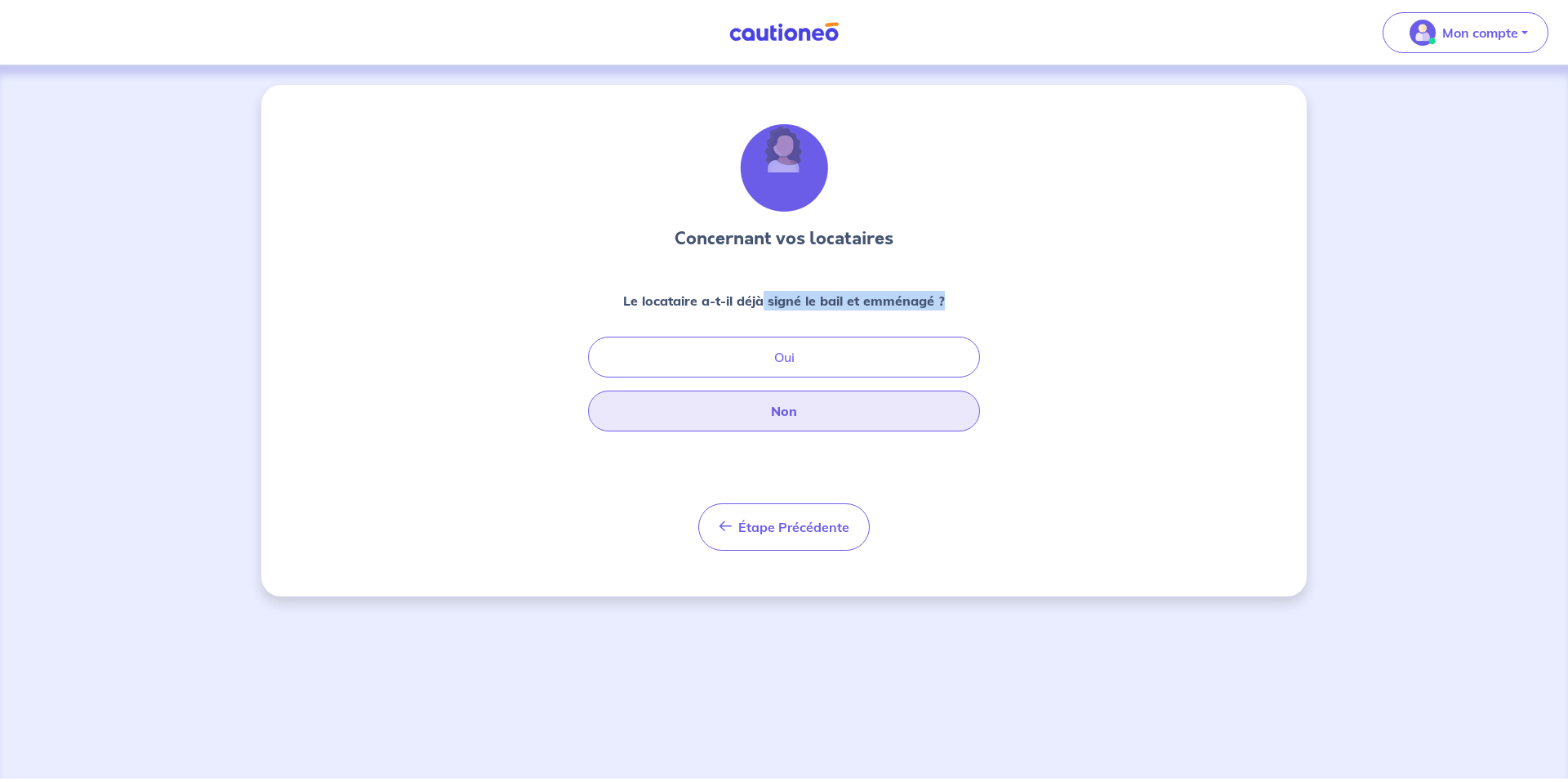
click at [783, 407] on button "Non" at bounding box center [784, 410] width 392 height 41
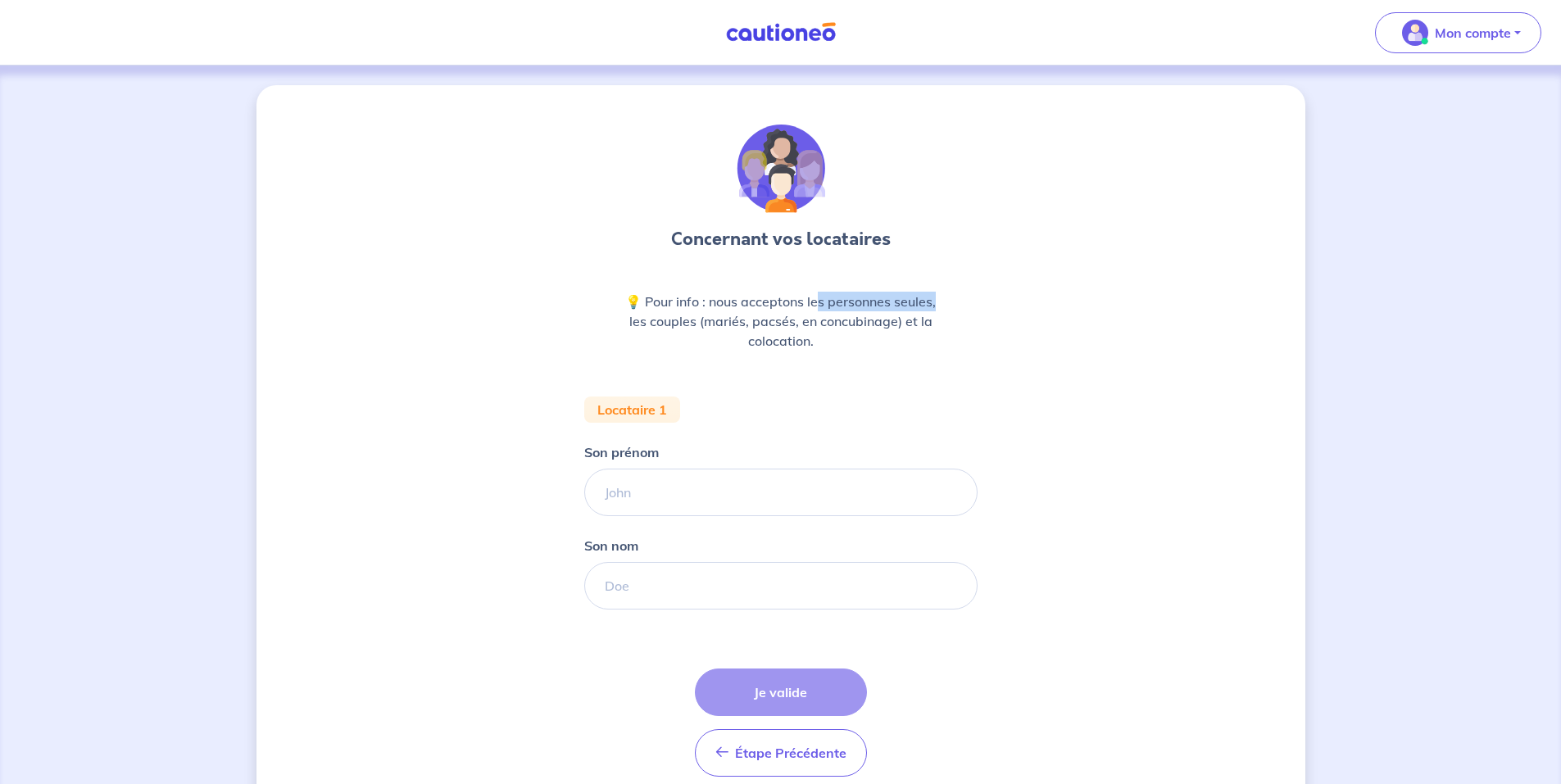
drag, startPoint x: 830, startPoint y: 302, endPoint x: 941, endPoint y: 306, distance: 111.1
click at [941, 306] on div "💡 Pour info : nous acceptons les personnes seules, les couples (mariés, pacsés,…" at bounding box center [781, 327] width 393 height 72
drag, startPoint x: 941, startPoint y: 306, endPoint x: 938, endPoint y: 370, distance: 64.1
click at [992, 375] on div "Concernant vos locataires 💡 Pour info : nous acceptons les personnes seules, le…" at bounding box center [781, 460] width 1049 height 750
drag, startPoint x: 654, startPoint y: 325, endPoint x: 685, endPoint y: 321, distance: 31.3
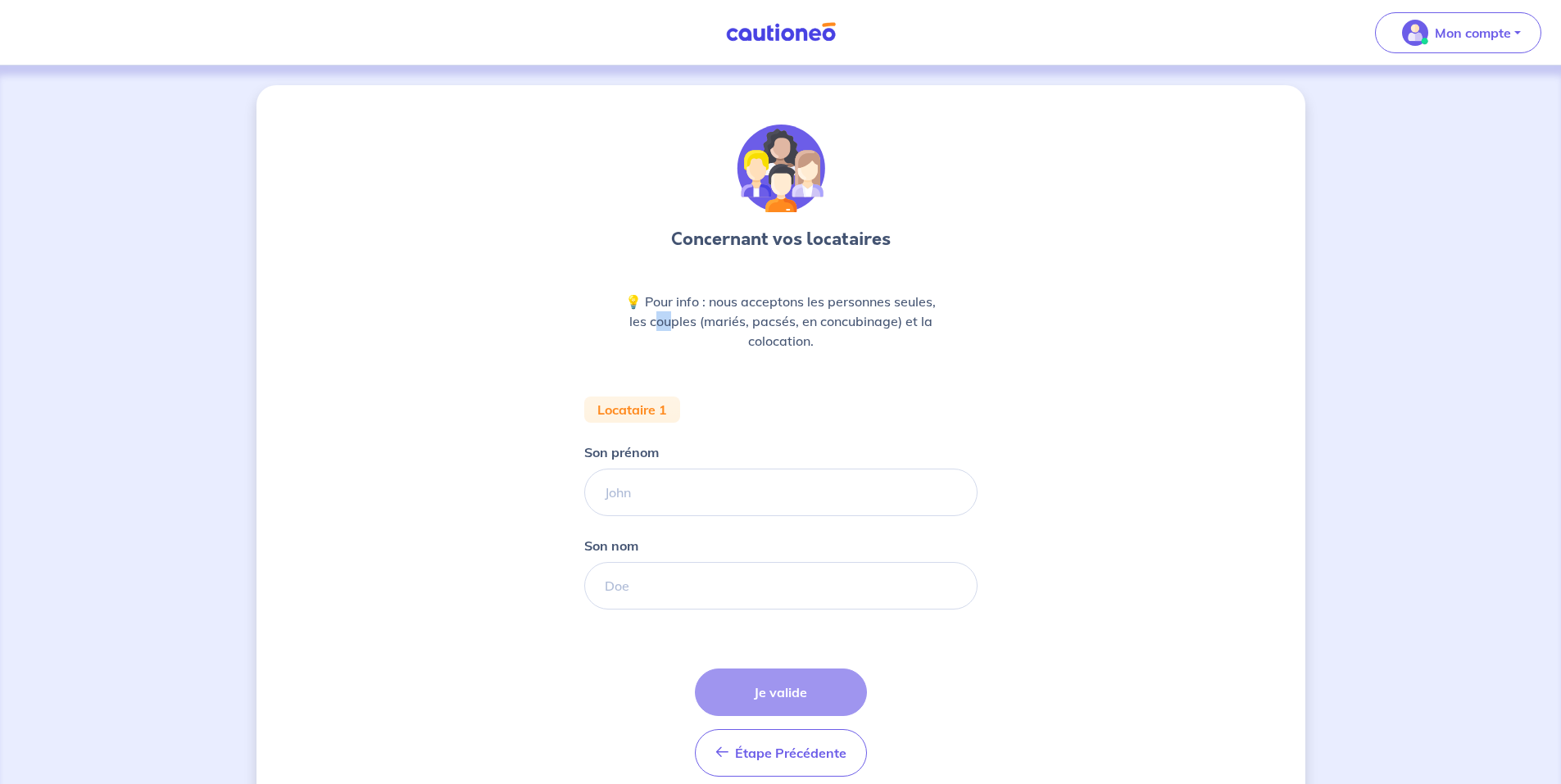
click at [685, 321] on p "💡 Pour info : nous acceptons les personnes seules, les couples (mariés, pacsés,…" at bounding box center [780, 321] width 314 height 59
drag, startPoint x: 687, startPoint y: 321, endPoint x: 787, endPoint y: 323, distance: 100.0
click at [787, 323] on p "💡 Pour info : nous acceptons les personnes seules, les couples (mariés, pacsés,…" at bounding box center [780, 321] width 314 height 59
drag, startPoint x: 787, startPoint y: 323, endPoint x: 931, endPoint y: 326, distance: 144.0
click at [931, 326] on p "💡 Pour info : nous acceptons les personnes seules, les couples (mariés, pacsés,…" at bounding box center [780, 321] width 314 height 59
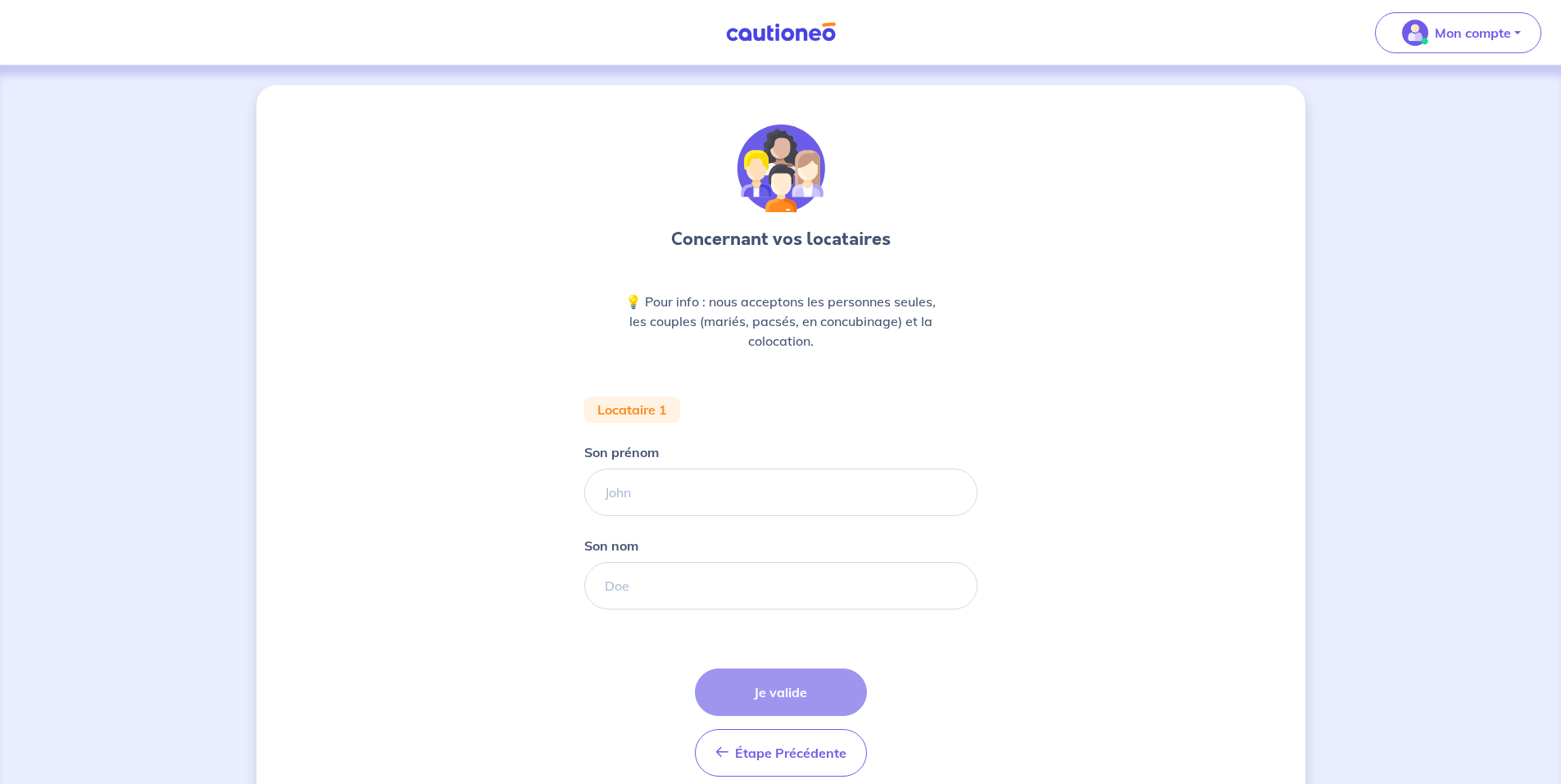
drag, startPoint x: 931, startPoint y: 326, endPoint x: 974, endPoint y: 341, distance: 45.5
click at [978, 337] on div "Concernant vos locataires 💡 Pour info : nous acceptons les personnes seules, le…" at bounding box center [781, 460] width 1049 height 750
drag, startPoint x: 776, startPoint y: 346, endPoint x: 808, endPoint y: 342, distance: 32.2
click at [808, 342] on p "💡 Pour info : nous acceptons les personnes seules, les couples (mariés, pacsés,…" at bounding box center [780, 321] width 314 height 59
drag, startPoint x: 808, startPoint y: 342, endPoint x: 887, endPoint y: 362, distance: 81.5
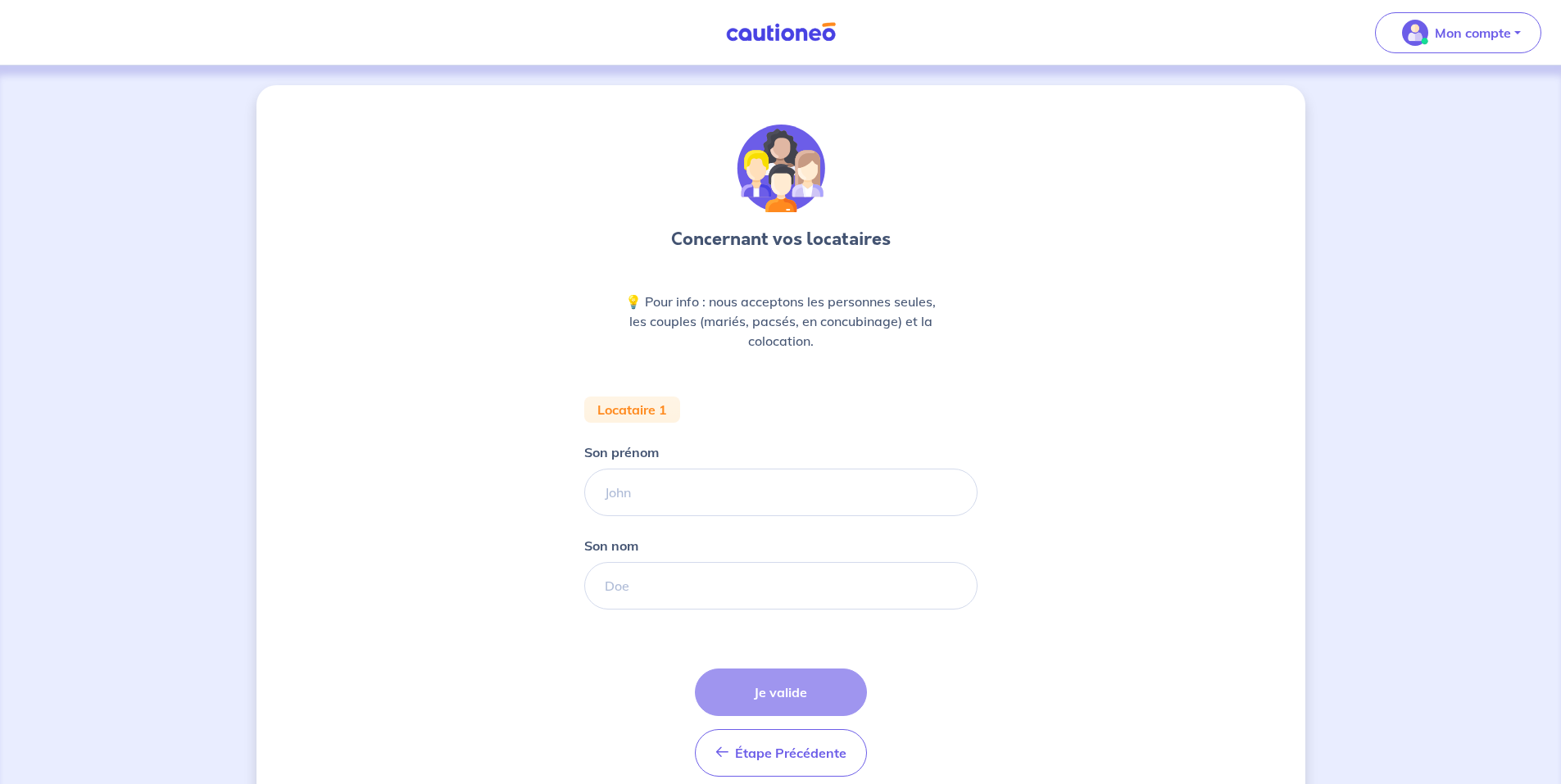
click at [887, 362] on div "💡 Pour info : nous acceptons les personnes seules, les couples (mariés, pacsés,…" at bounding box center [781, 327] width 393 height 72
click at [1400, 292] on div "Concernant vos locataires 💡 Pour info : nous acceptons les personnes seules, le…" at bounding box center [780, 460] width 1561 height 789
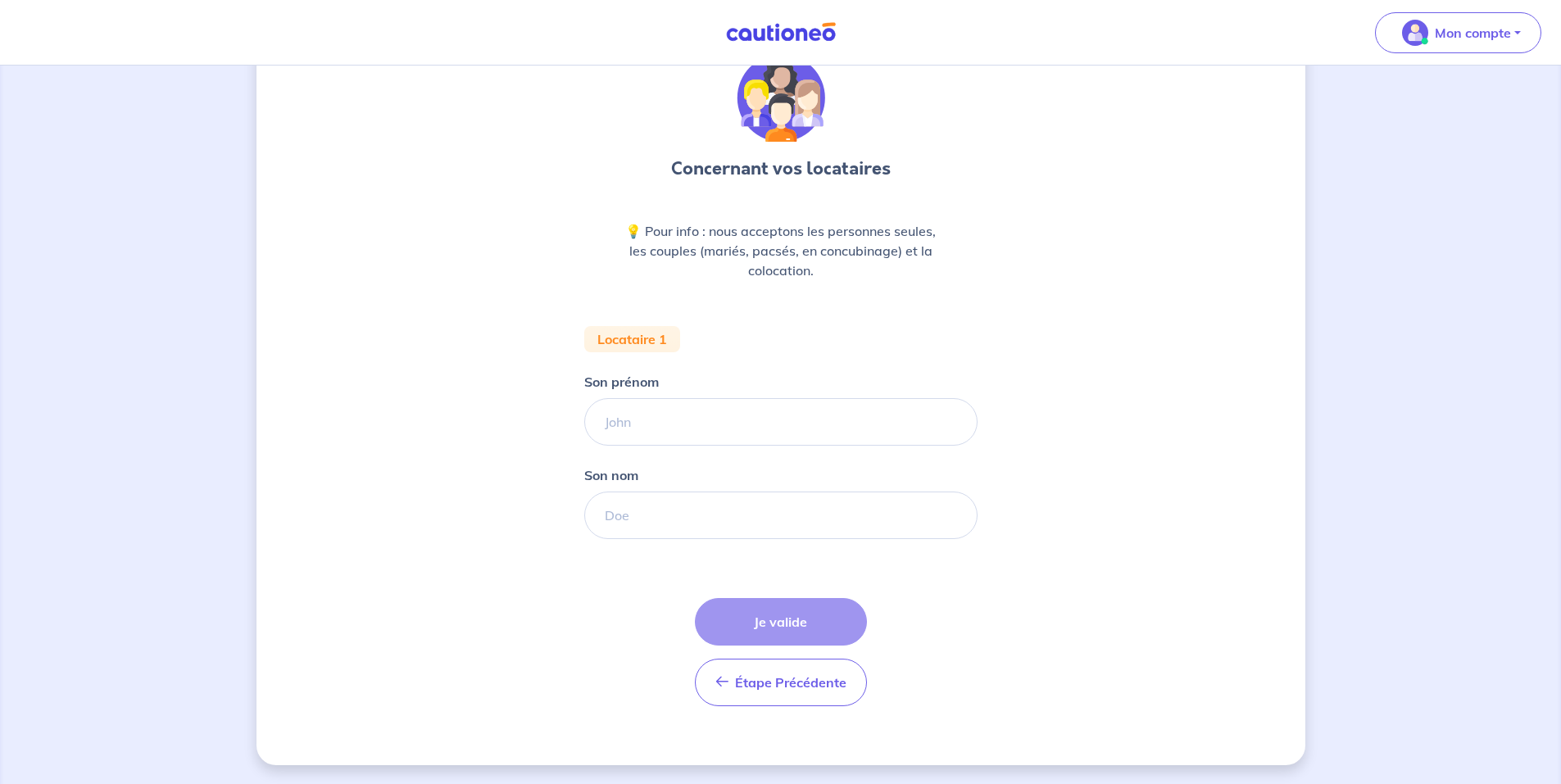
scroll to position [72, 0]
click at [667, 410] on input "Son prénom" at bounding box center [781, 421] width 393 height 48
click at [579, 534] on div "Concernant vos locataires 💡 Pour info : nous acceptons les personnes seules, le…" at bounding box center [781, 389] width 1049 height 750
click at [600, 533] on input "Son nom" at bounding box center [781, 514] width 393 height 48
click at [1280, 564] on div "Concernant vos locataires 💡 Pour info : nous acceptons les personnes seules, le…" at bounding box center [781, 389] width 1049 height 750
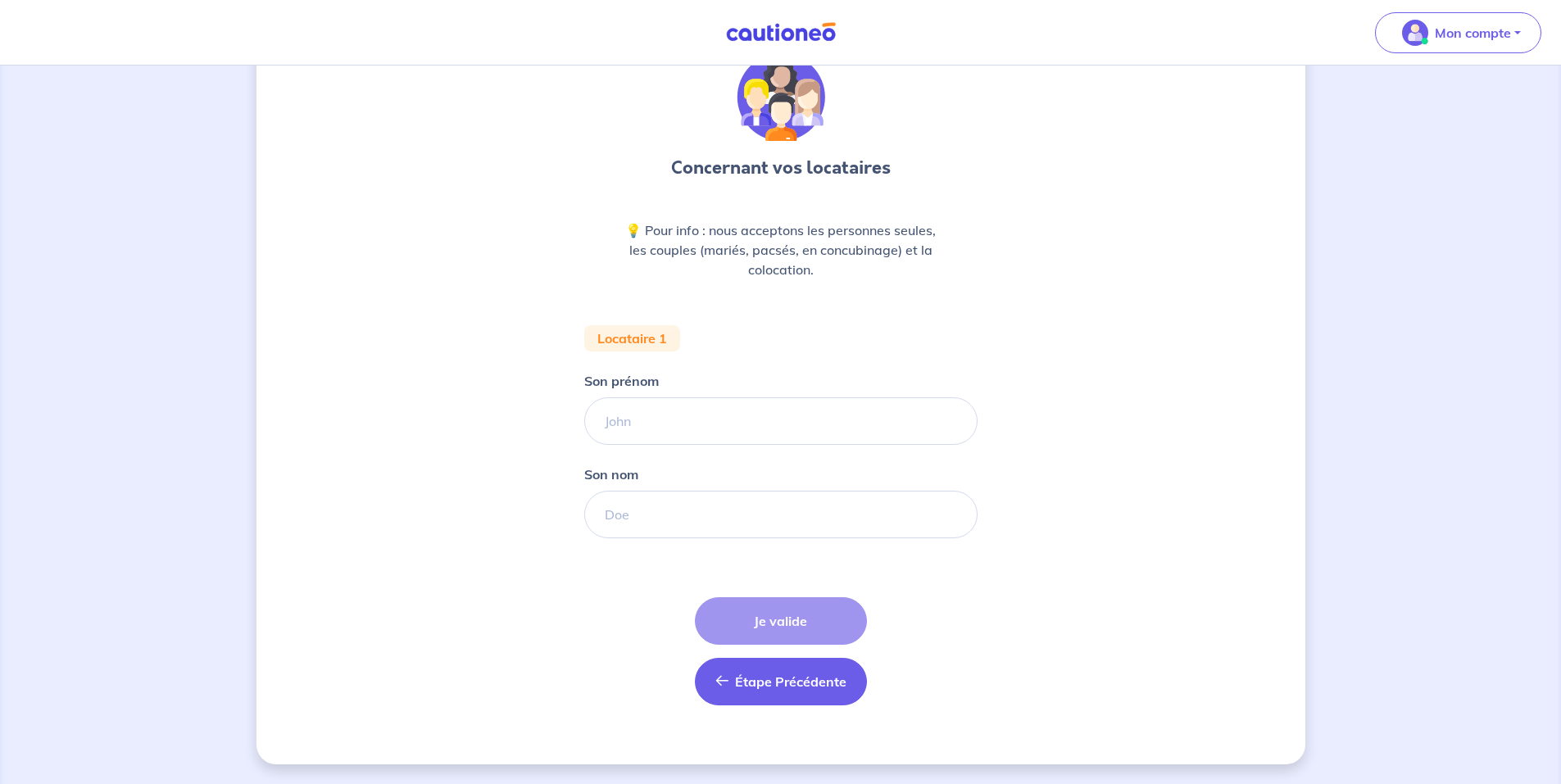
click at [782, 664] on button "Étape Précédente Précédent" at bounding box center [781, 681] width 172 height 48
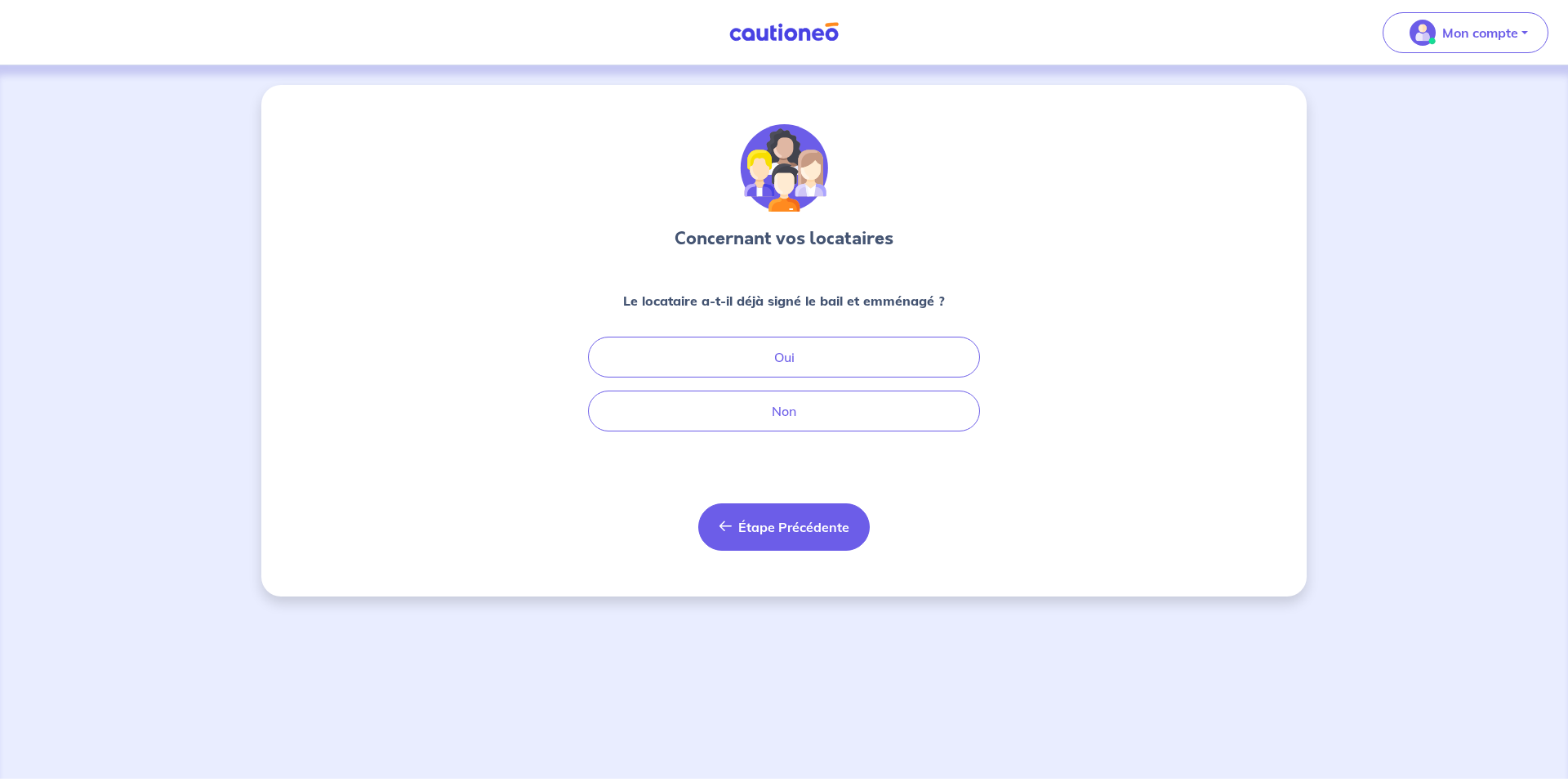
click at [859, 518] on button "Étape Précédente Précédent" at bounding box center [784, 527] width 171 height 48
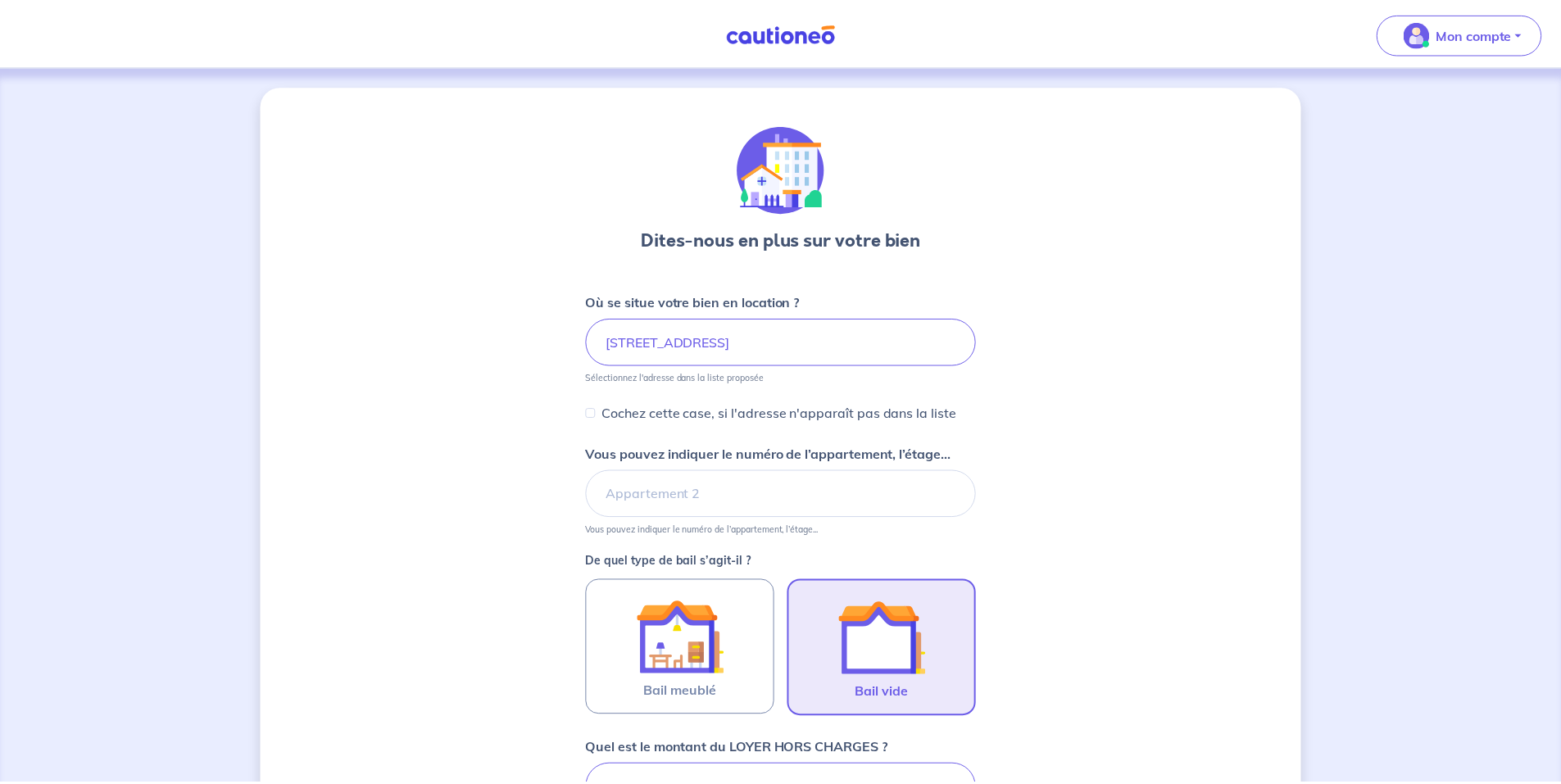
scroll to position [13, 0]
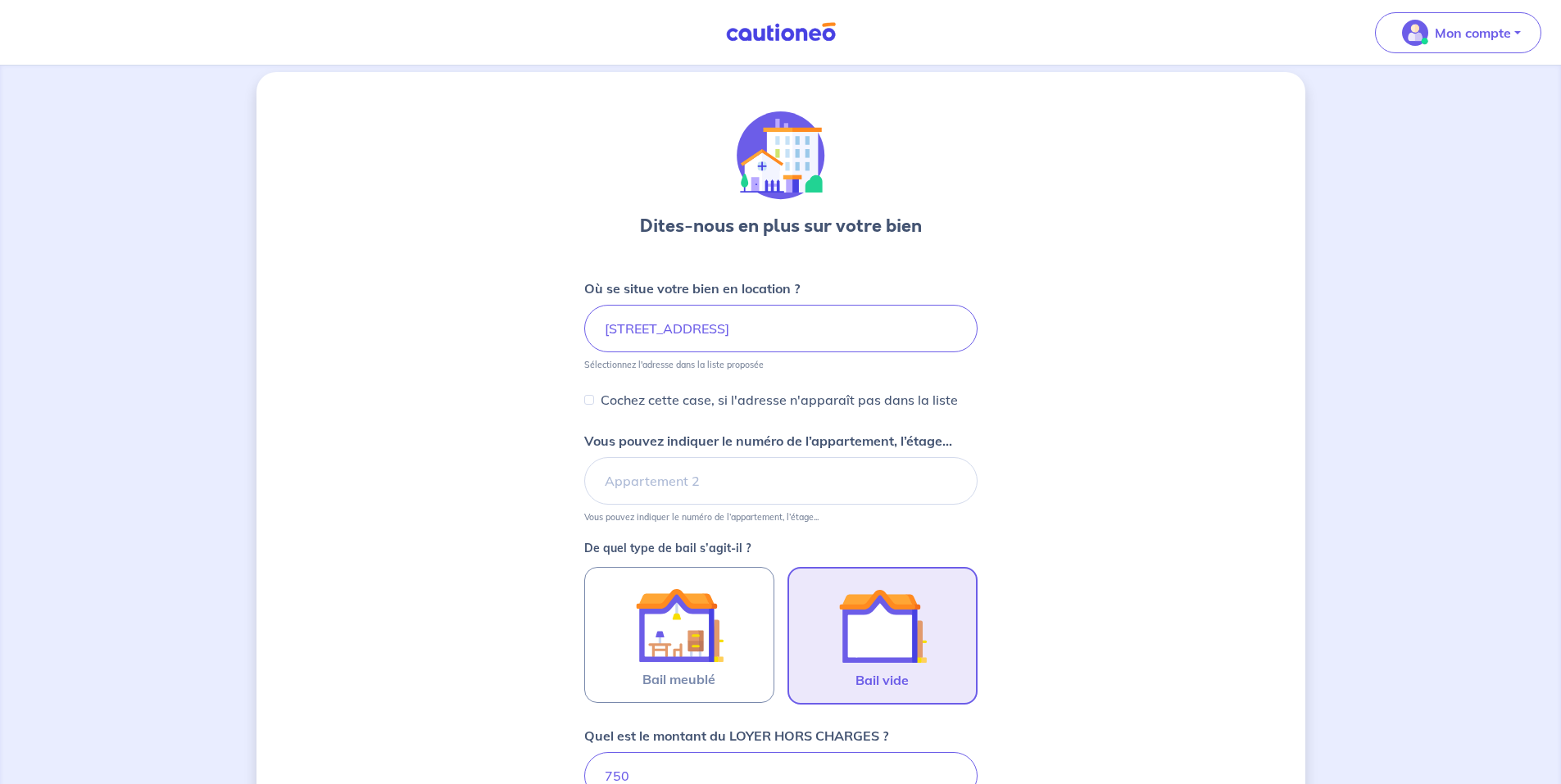
click at [1280, 419] on div "Dites-nous en plus sur votre bien Où se situe votre bien en location ? 3A Rue d…" at bounding box center [781, 706] width 1049 height 1270
click at [1427, 23] on img "button" at bounding box center [1416, 33] width 27 height 27
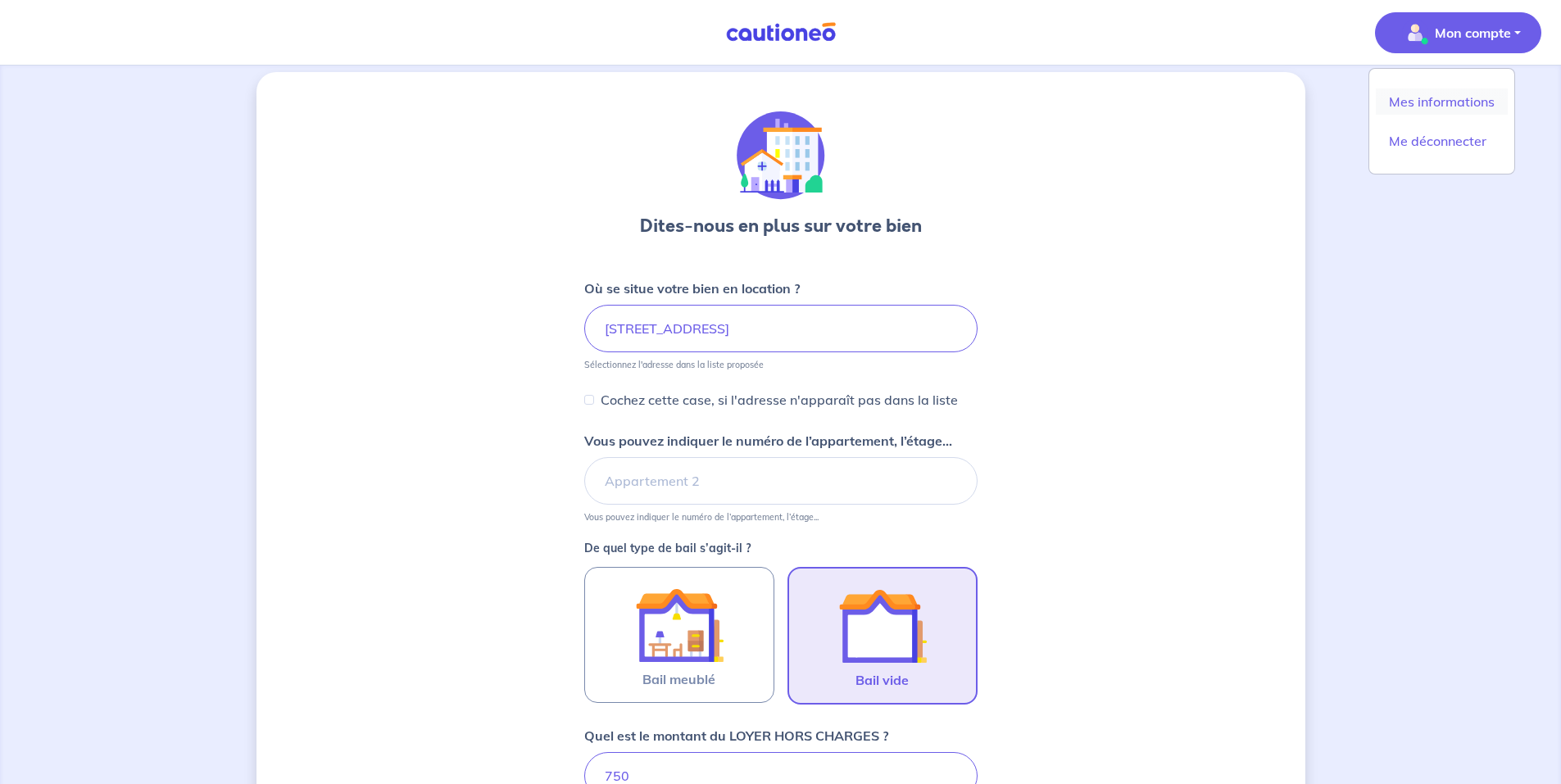
click at [1464, 100] on link "Mes informations" at bounding box center [1441, 102] width 132 height 27
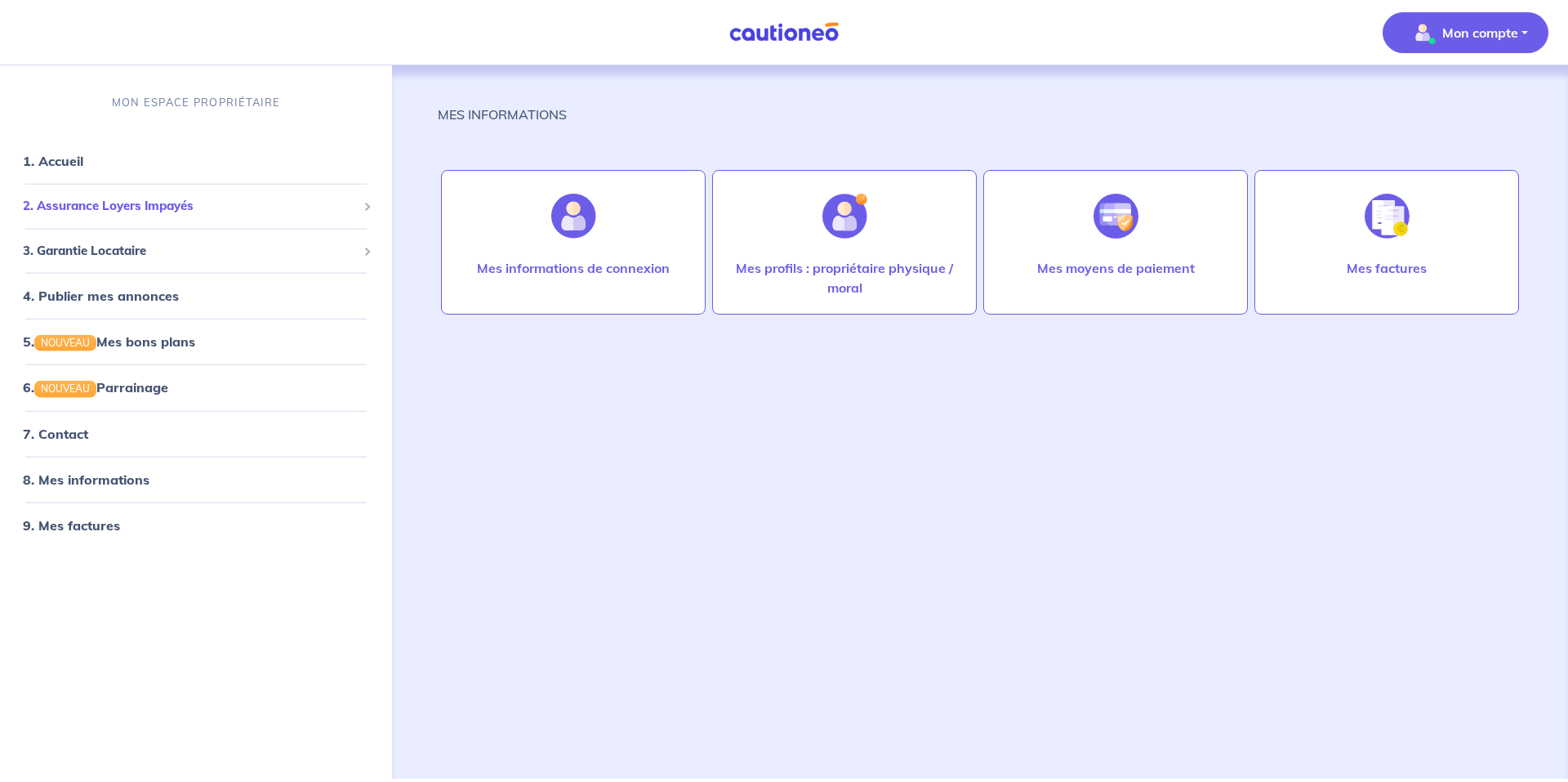
click at [116, 199] on span "2. Assurance Loyers Impayés" at bounding box center [190, 206] width 334 height 19
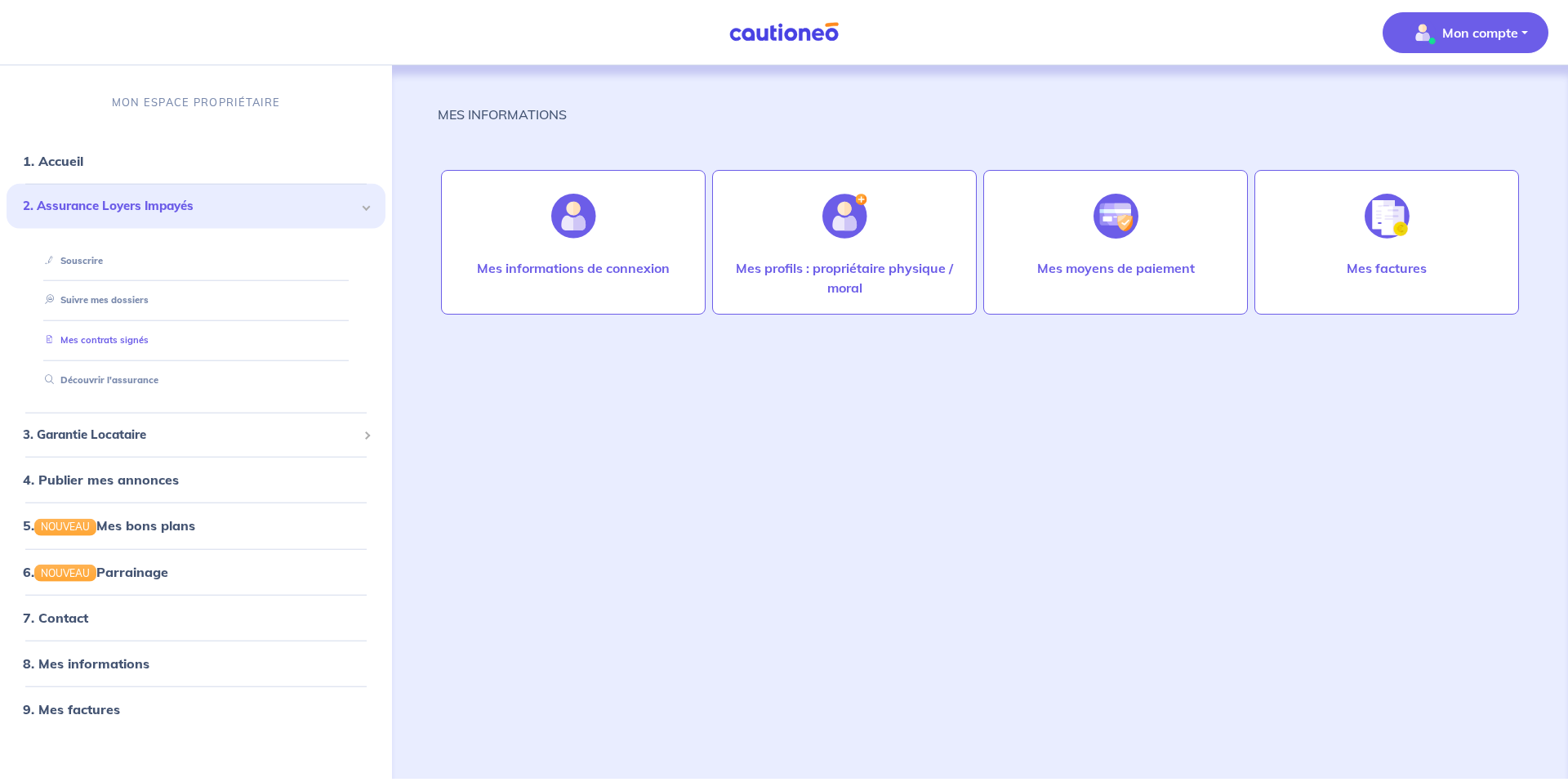
click at [88, 342] on link "Mes contrats signés" at bounding box center [94, 340] width 110 height 11
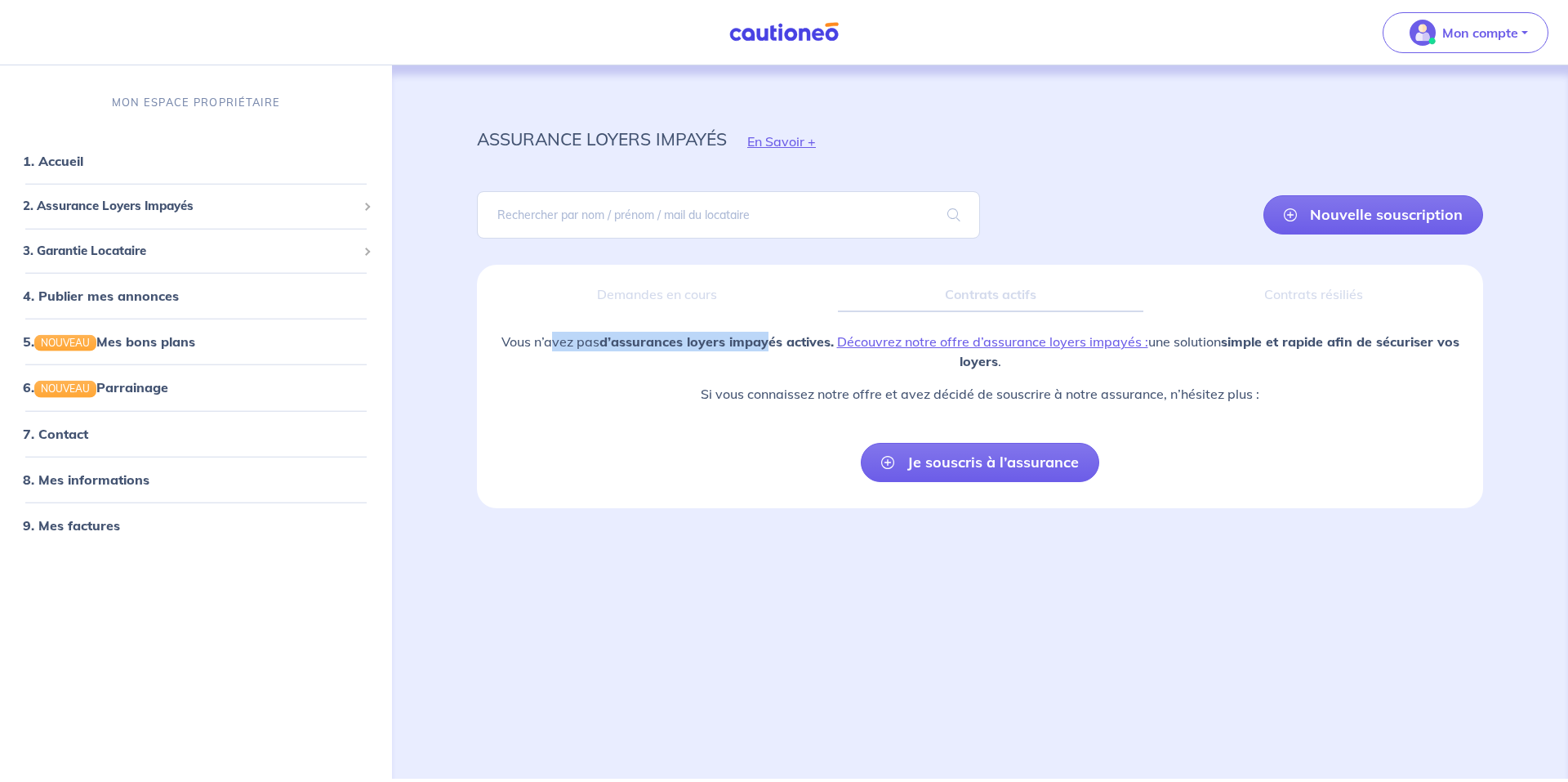
drag, startPoint x: 588, startPoint y: 336, endPoint x: 768, endPoint y: 334, distance: 180.0
click at [768, 334] on p "Vous n’avez pas d’assurances loyers impayés actives. Découvrez notre offre d’as…" at bounding box center [979, 351] width 980 height 39
click at [1092, 338] on link "Découvrez notre offre d’assurance loyers impayés :" at bounding box center [993, 342] width 311 height 17
